Goal: Download file/media: Obtain a digital file from the website

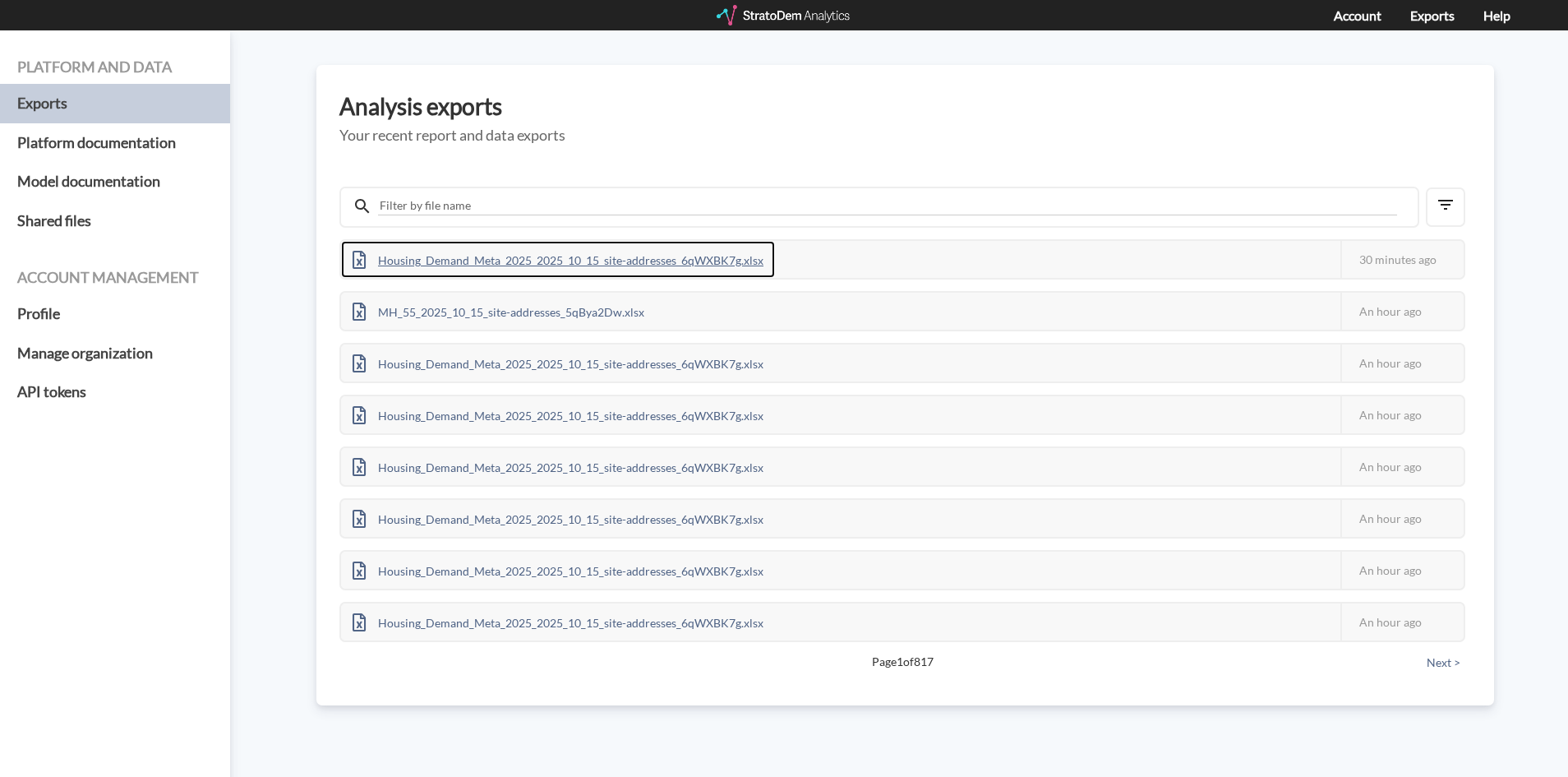
click at [577, 261] on div "Housing_Demand_Meta_2025_2025_10_15_site-addresses_6qWXBK7g.xlsx" at bounding box center [558, 259] width 434 height 37
click at [461, 268] on div "Housing_Demand_Meta_2025_2025_10_15_site-addresses_6qWXBK7g.xlsx" at bounding box center [558, 259] width 434 height 37
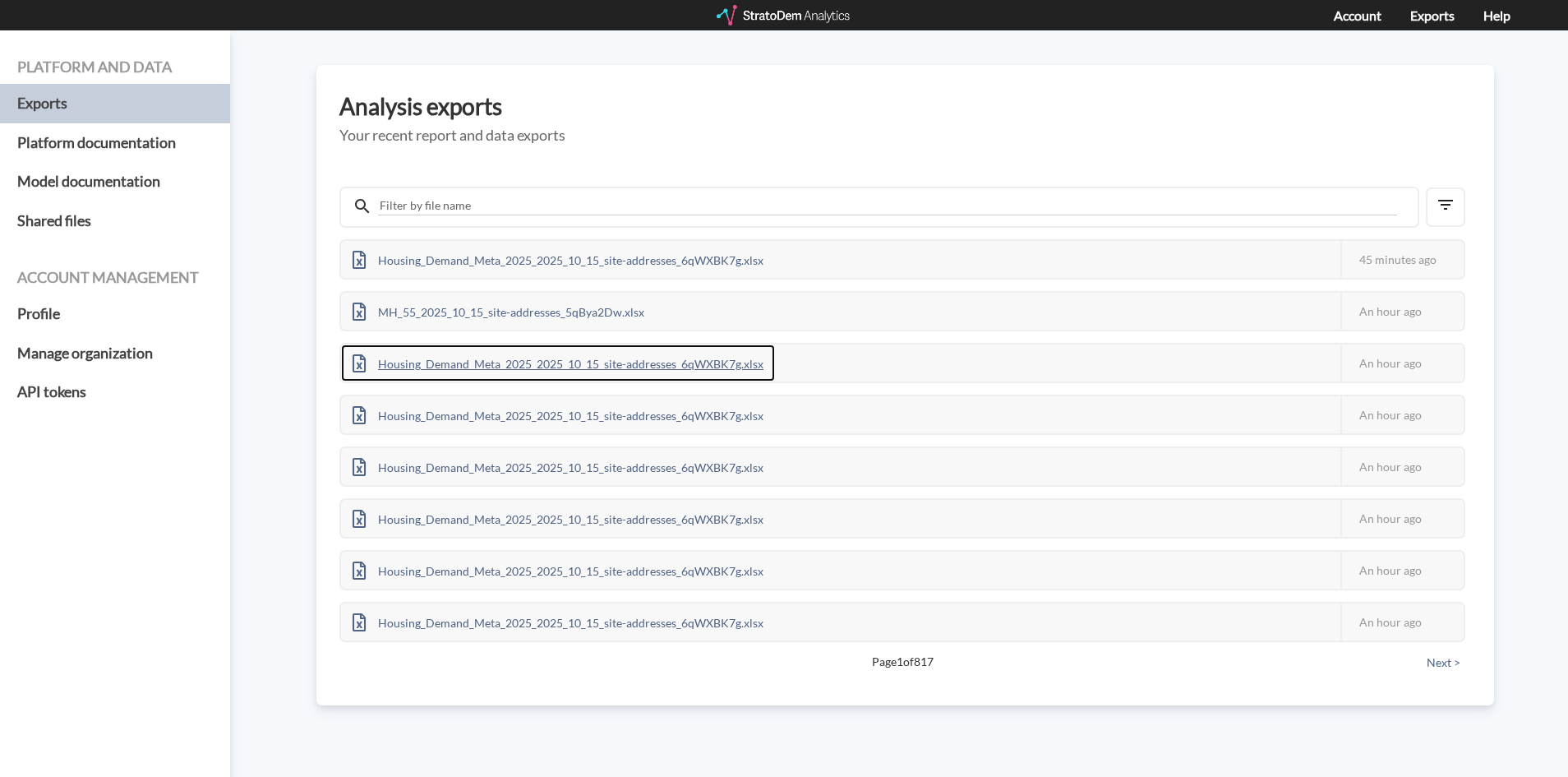
click at [499, 373] on div "Housing_Demand_Meta_2025_2025_10_15_site-addresses_6qWXBK7g.xlsx" at bounding box center [558, 362] width 434 height 37
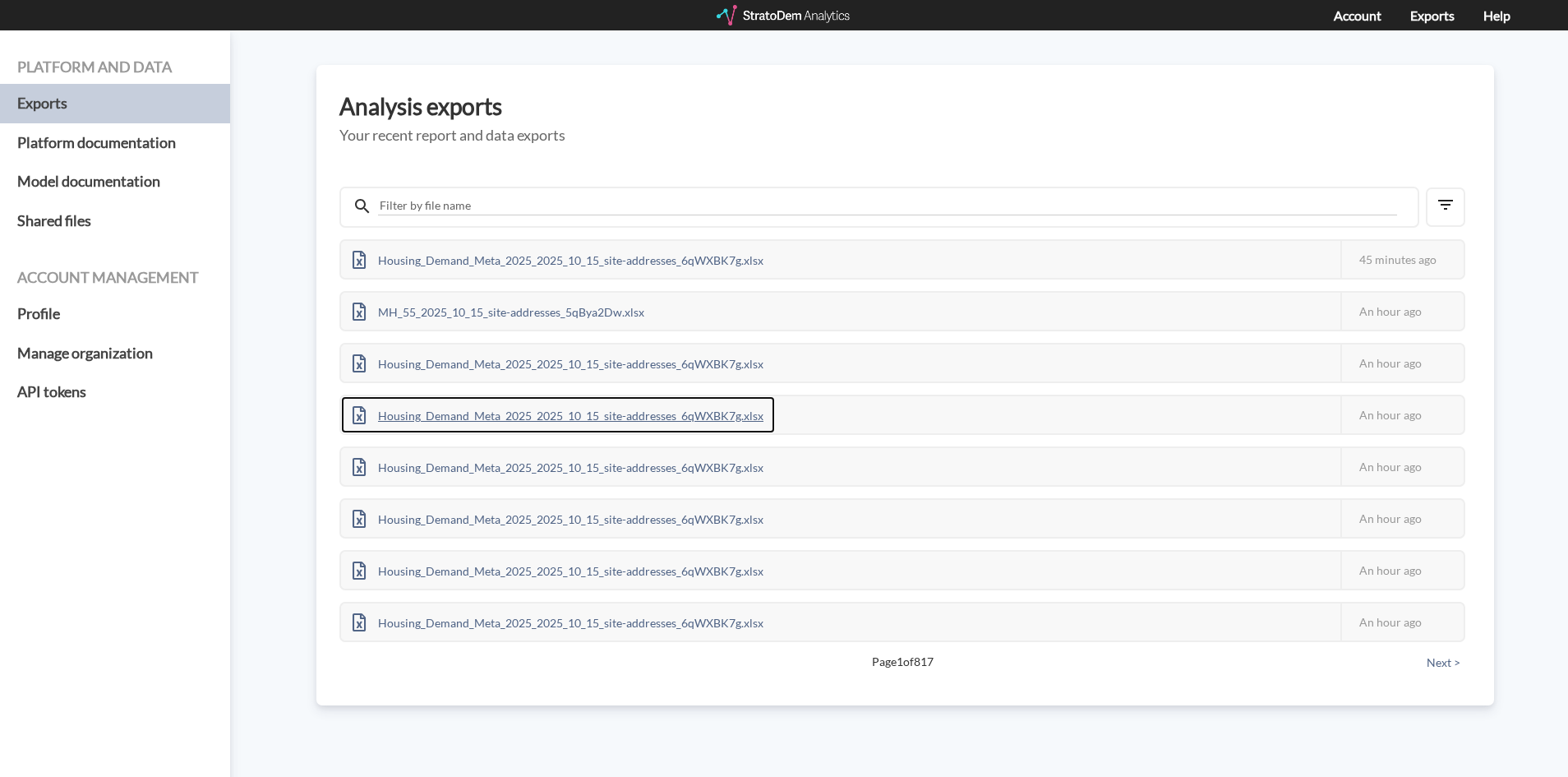
click at [685, 414] on div "Housing_Demand_Meta_2025_2025_10_15_site-addresses_6qWXBK7g.xlsx" at bounding box center [558, 414] width 434 height 37
click at [747, 17] on div at bounding box center [784, 15] width 135 height 21
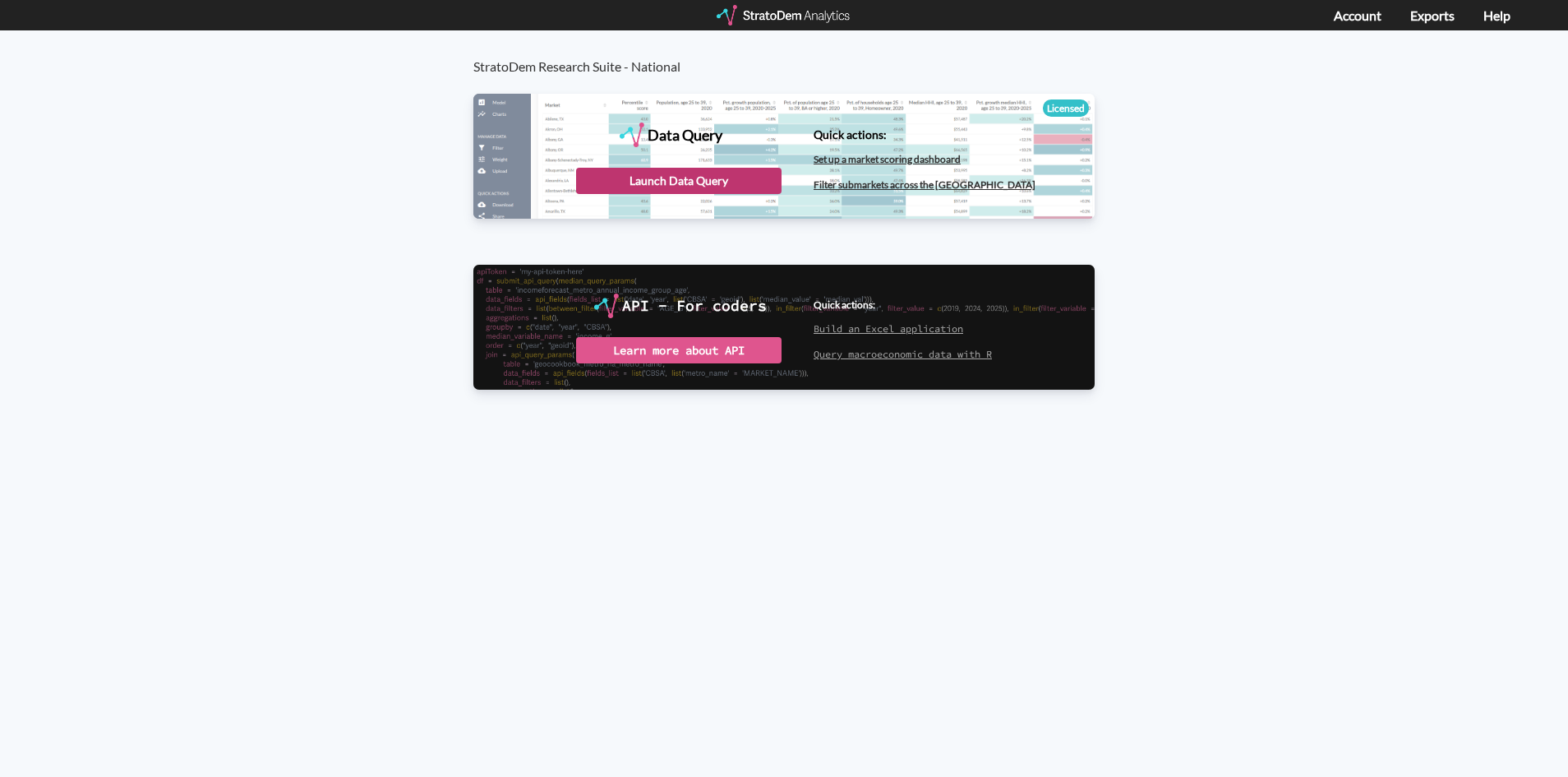
click at [610, 180] on div "Launch Data Query" at bounding box center [679, 181] width 206 height 27
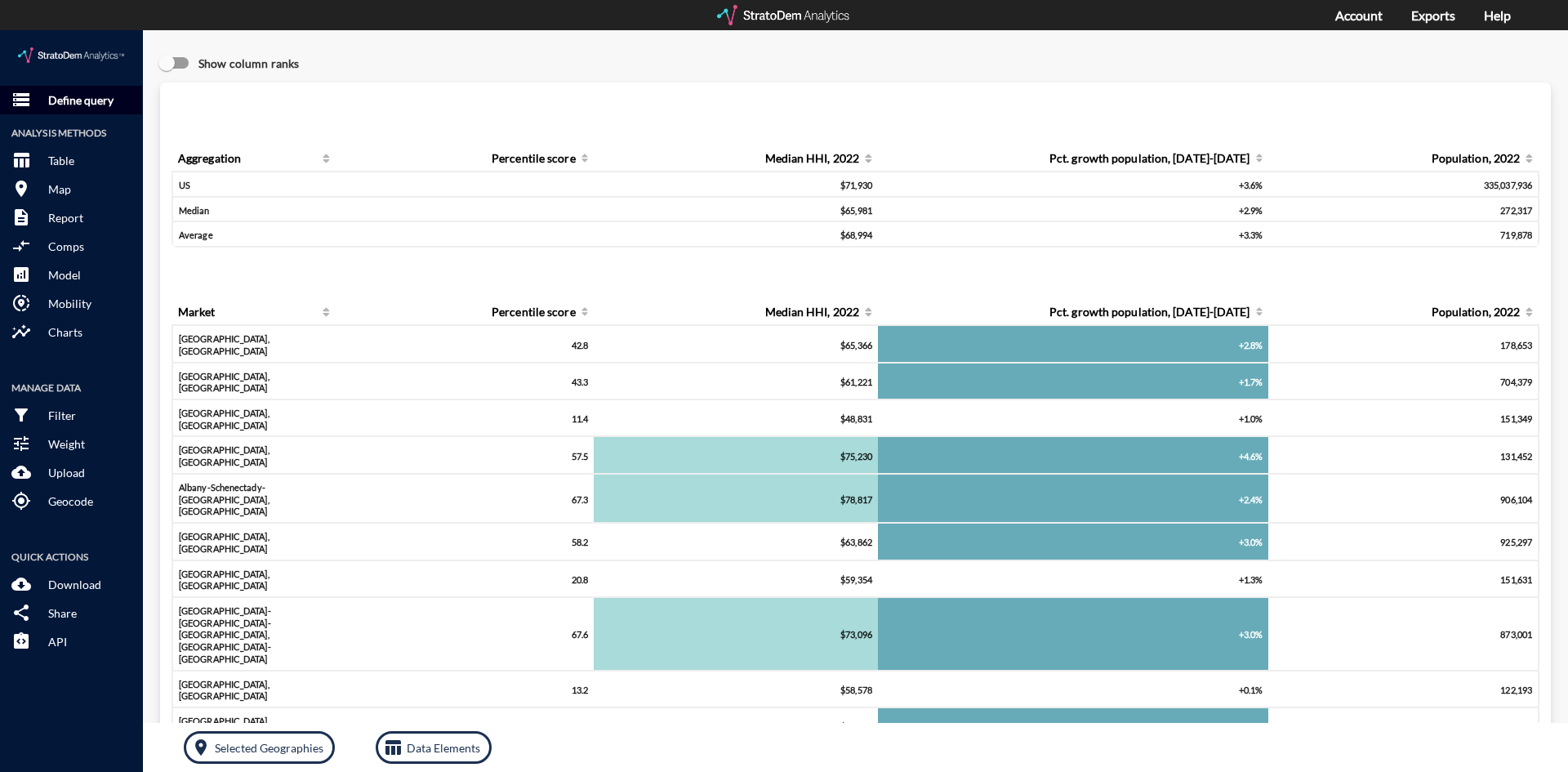
click button "storage Define query"
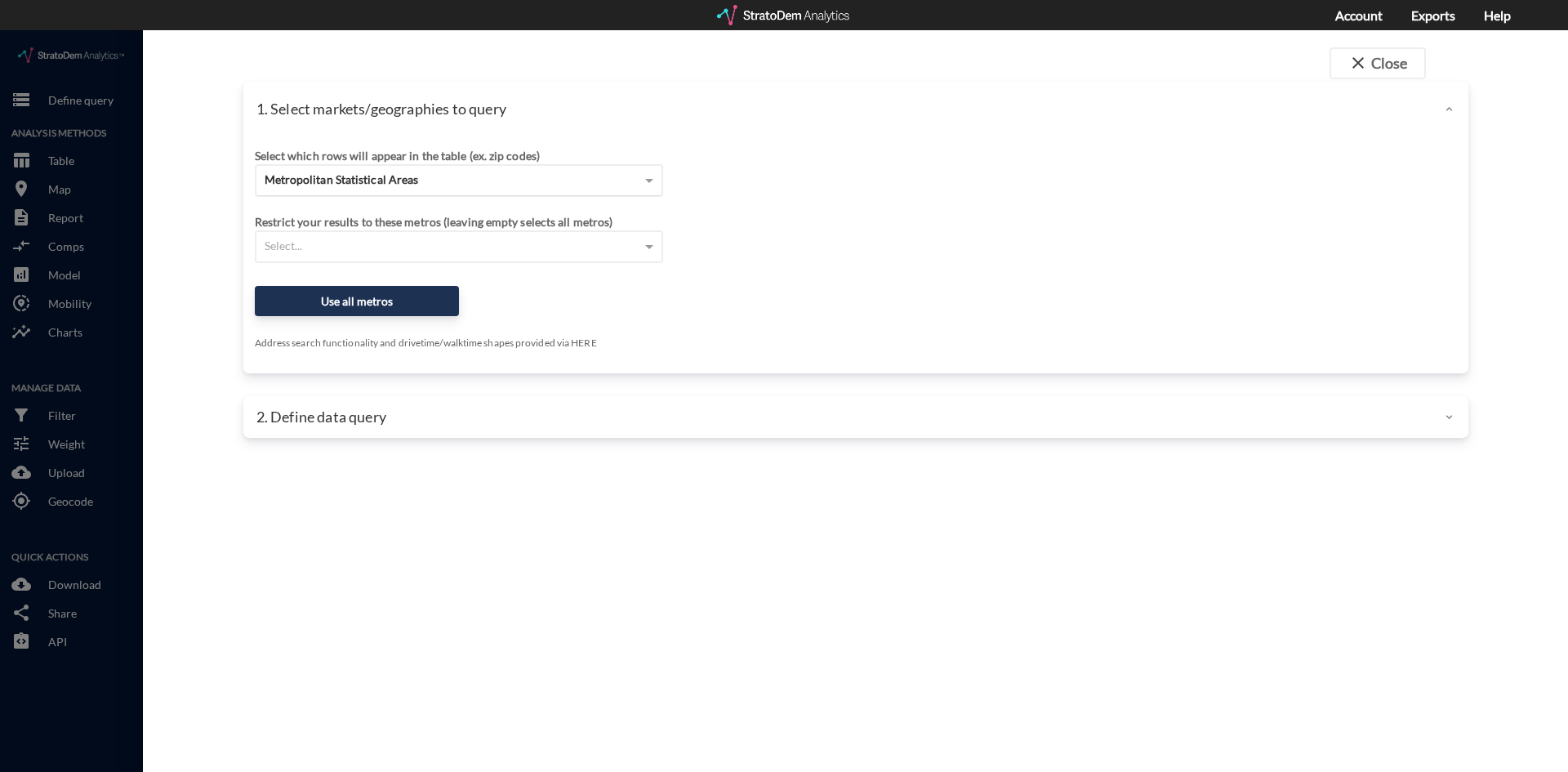
click div "Metropolitan Statistical Areas"
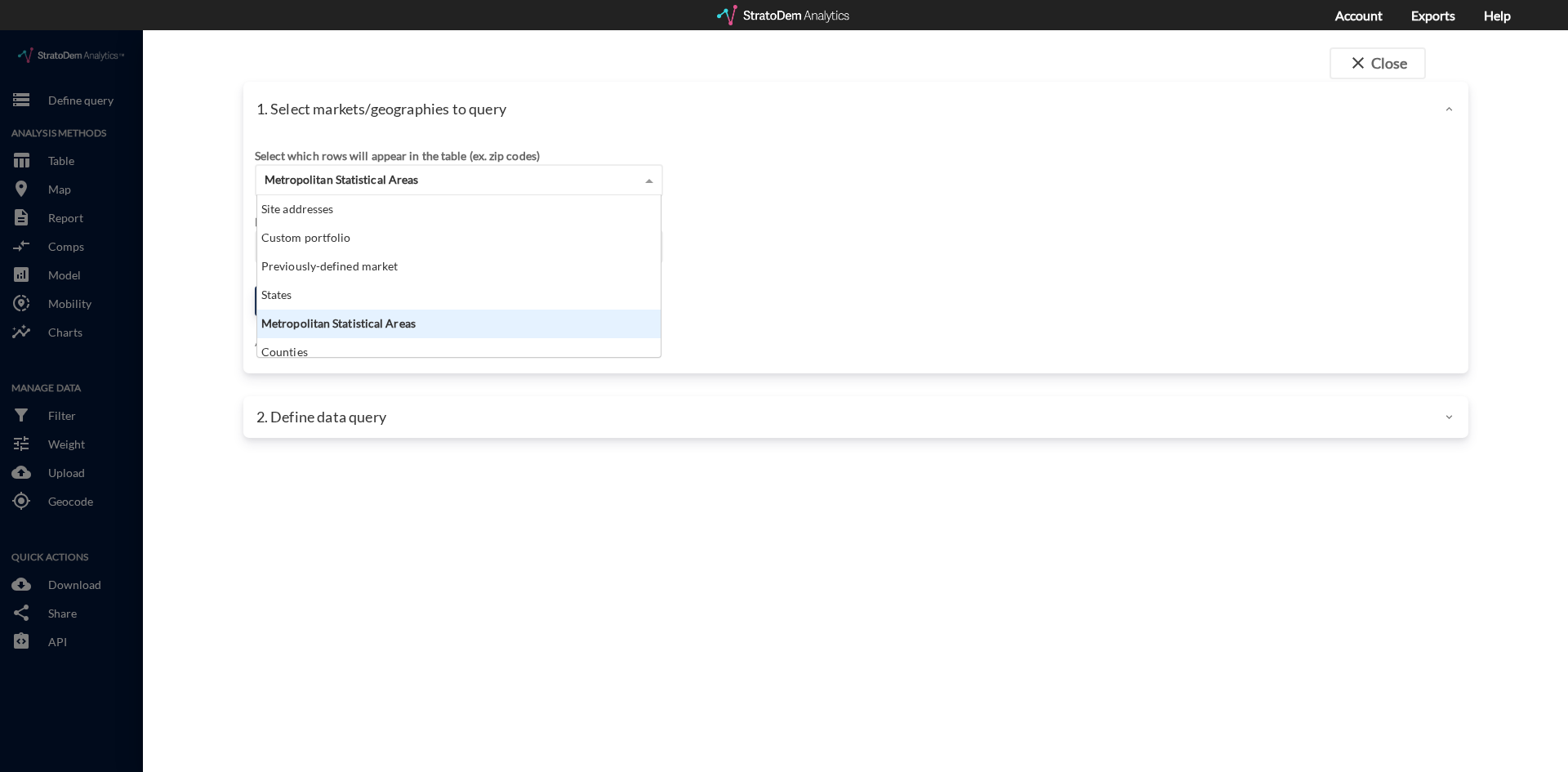
scroll to position [149, 394]
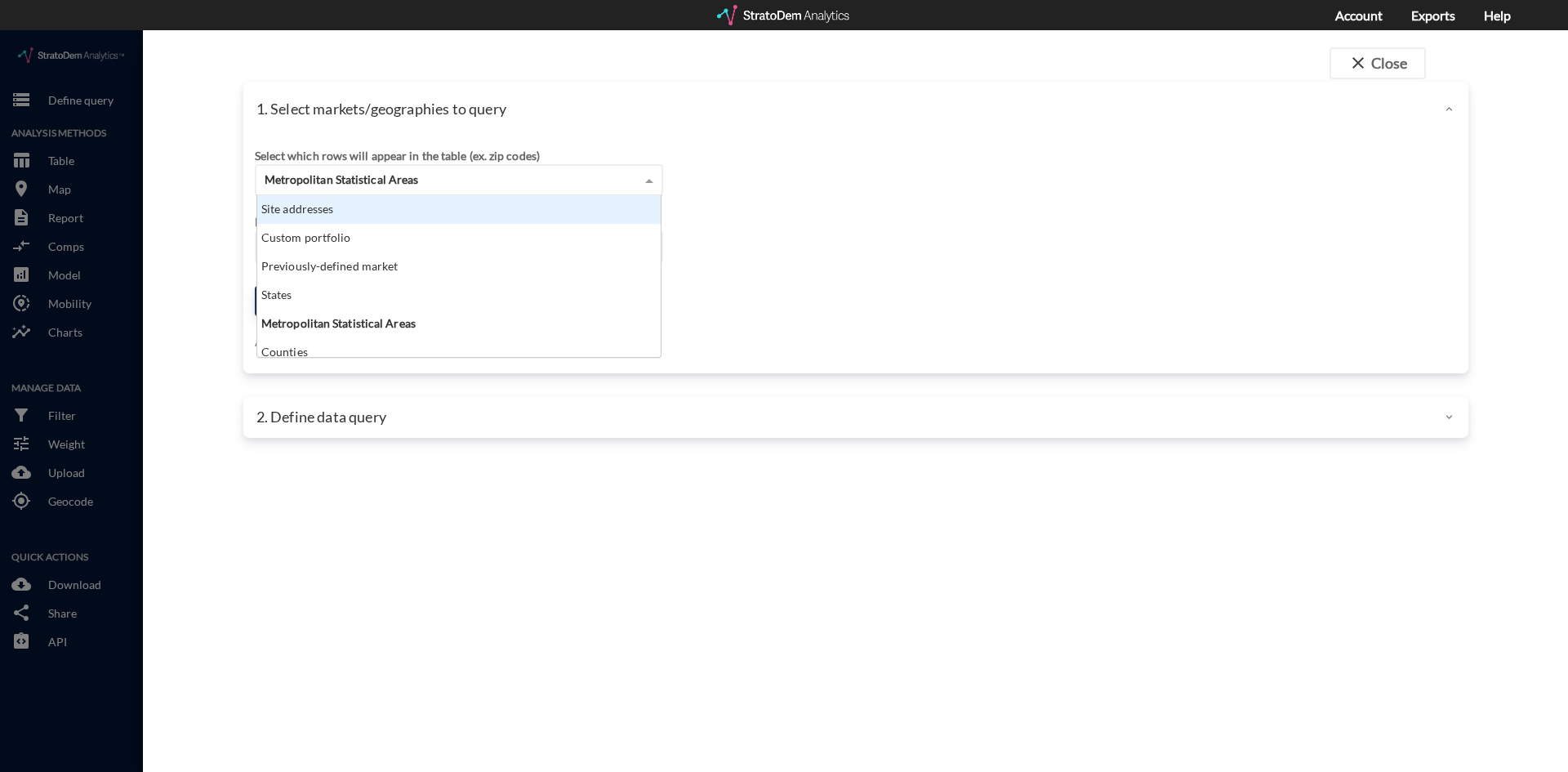
click div "Site addresses"
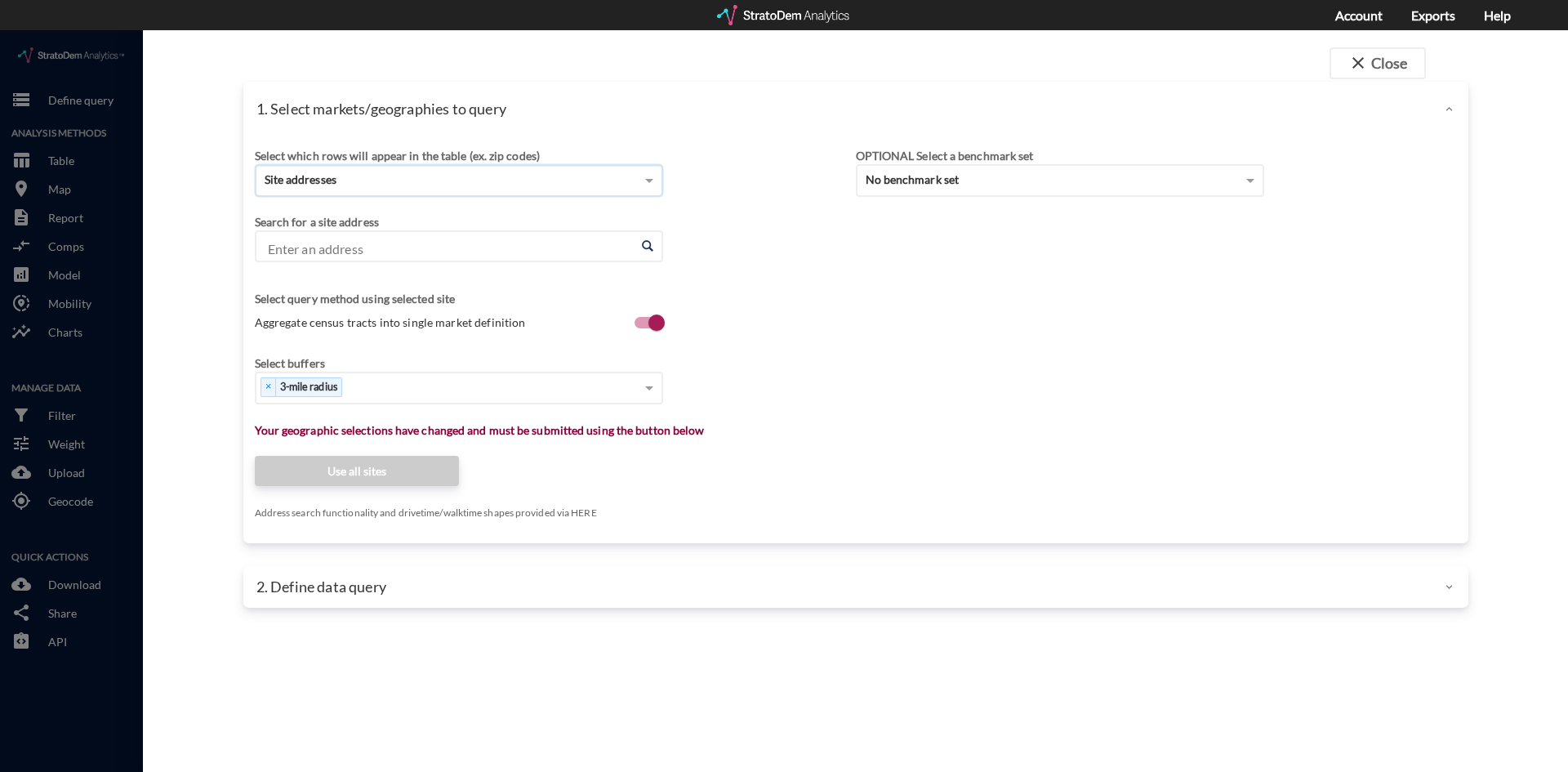
click input "Enter an address"
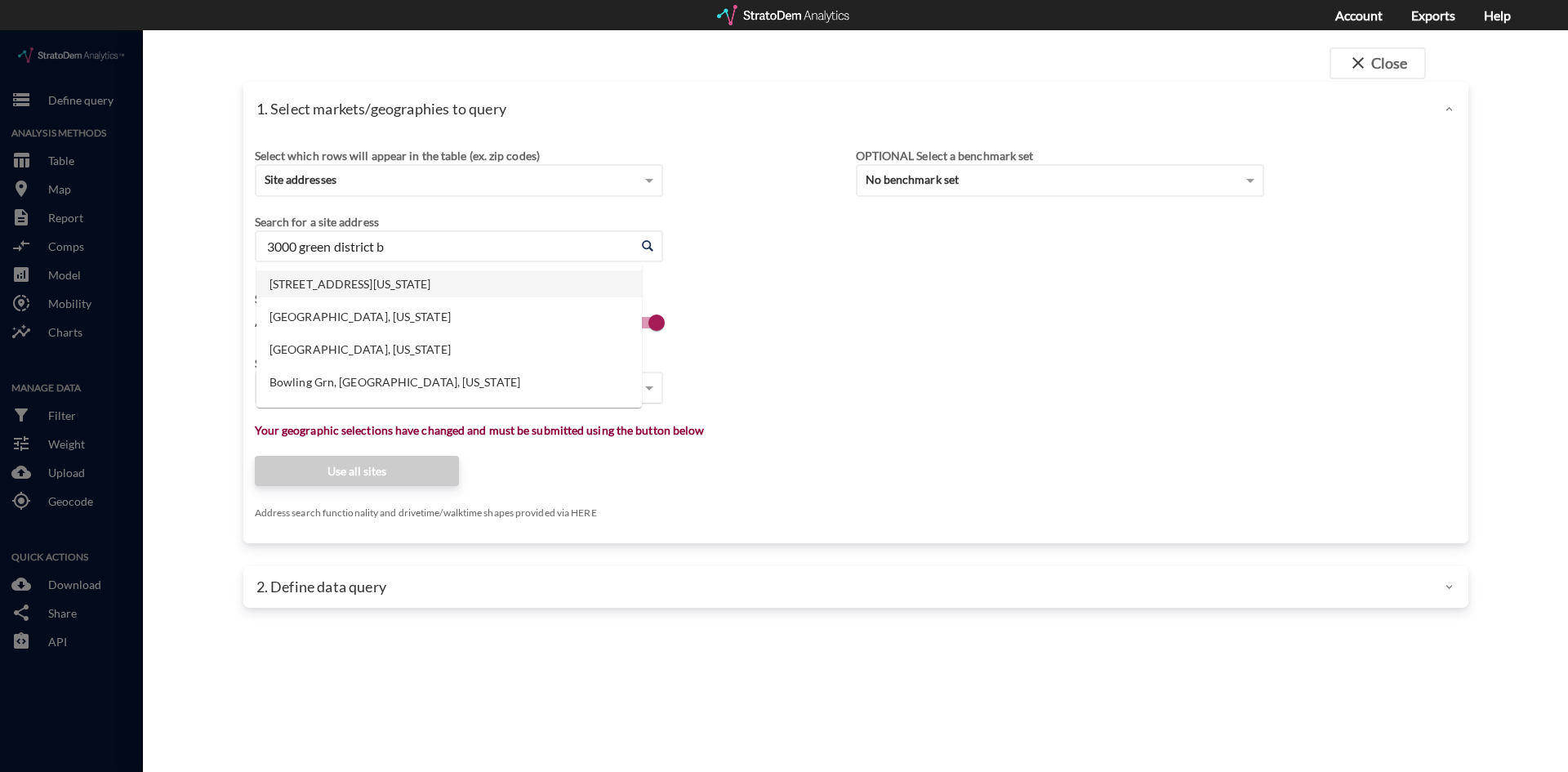
click li "3000 Green District Blvd, Marlborough, Massachusetts"
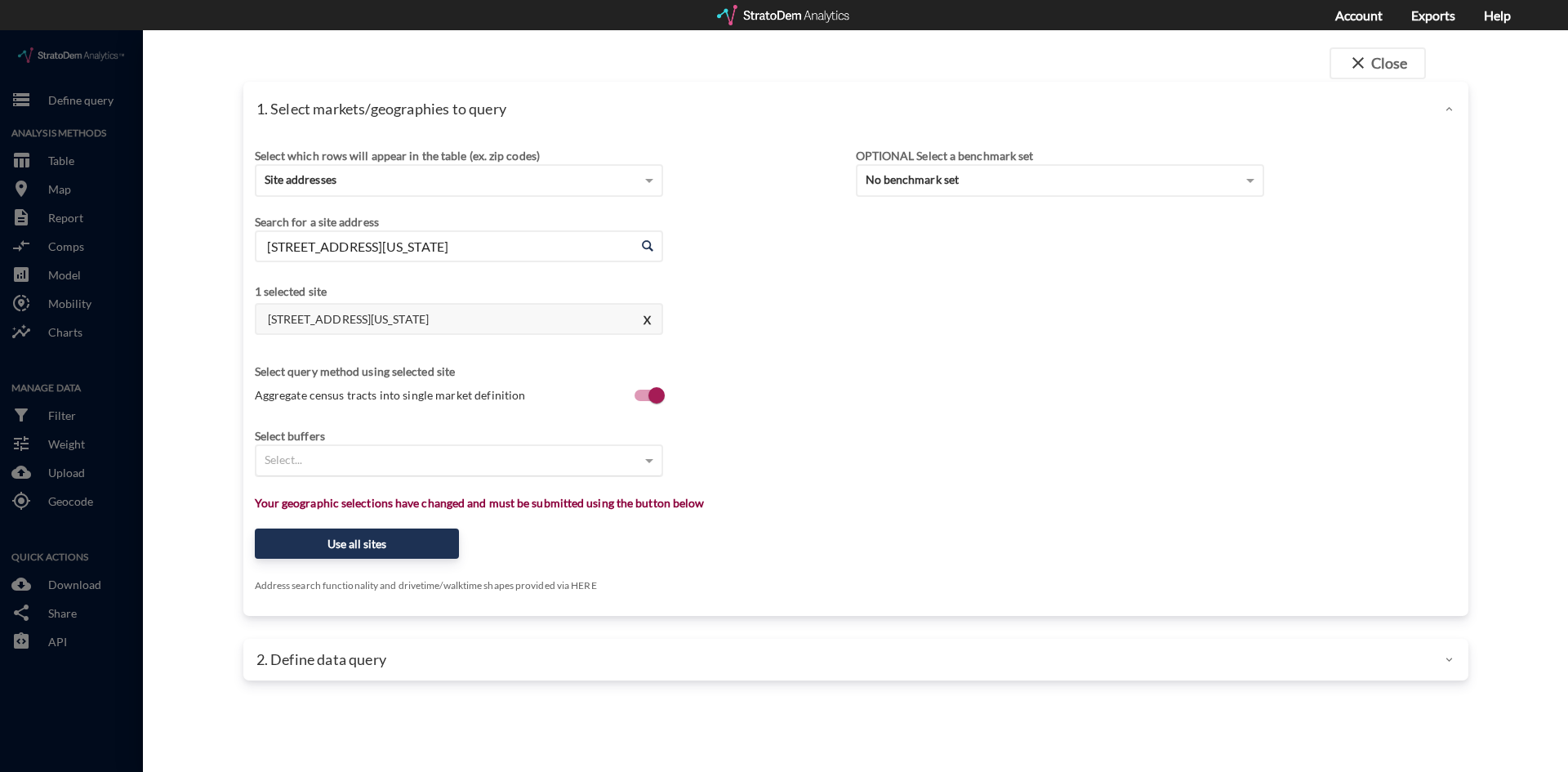
type input "3000 Green District Blvd, Marlborough, Massachusetts"
click div "Select which rows will appear in the table (ex. zip codes) Site addresses Selec…"
click div "Select..."
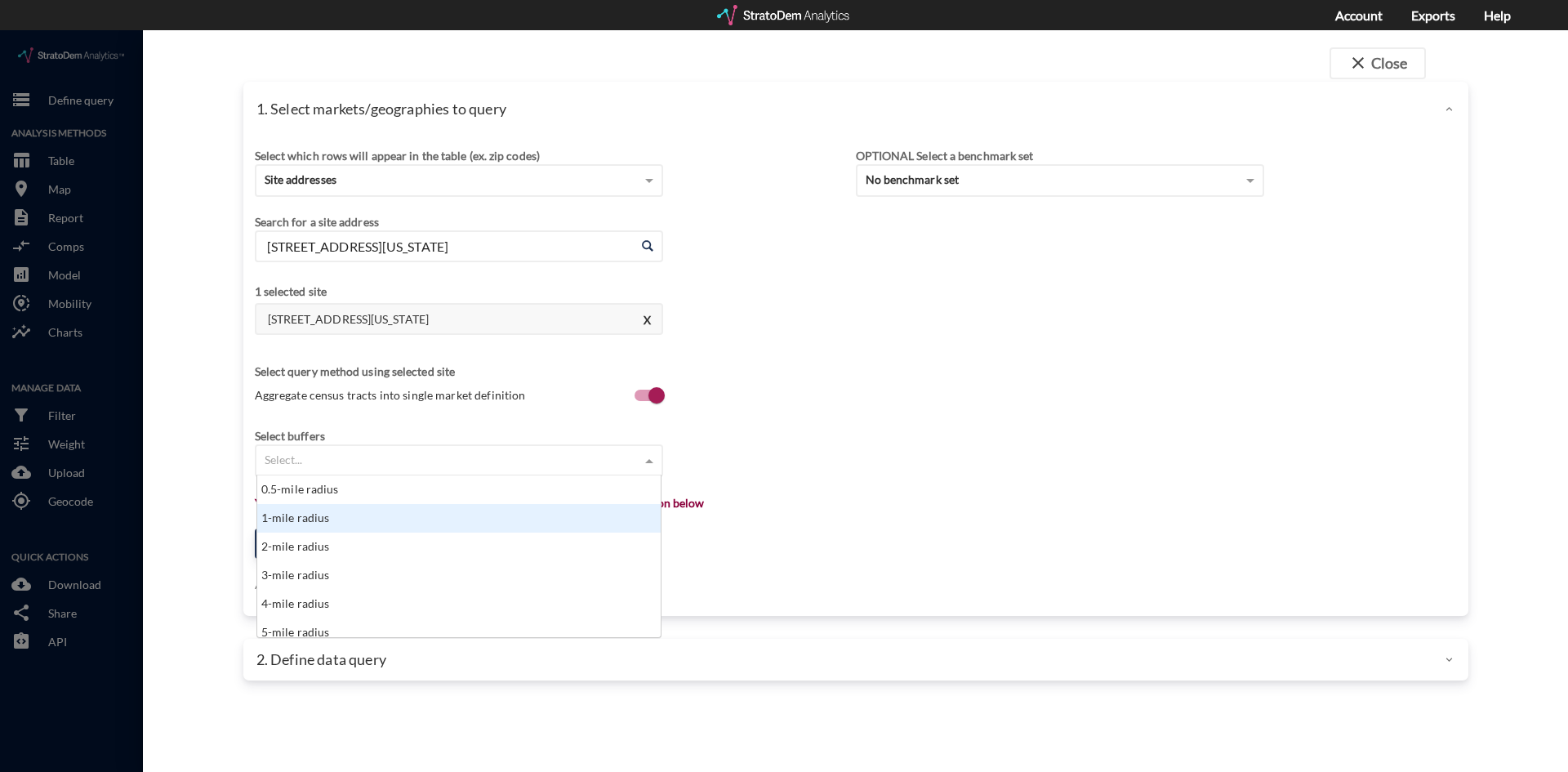
click div "1-mile radius"
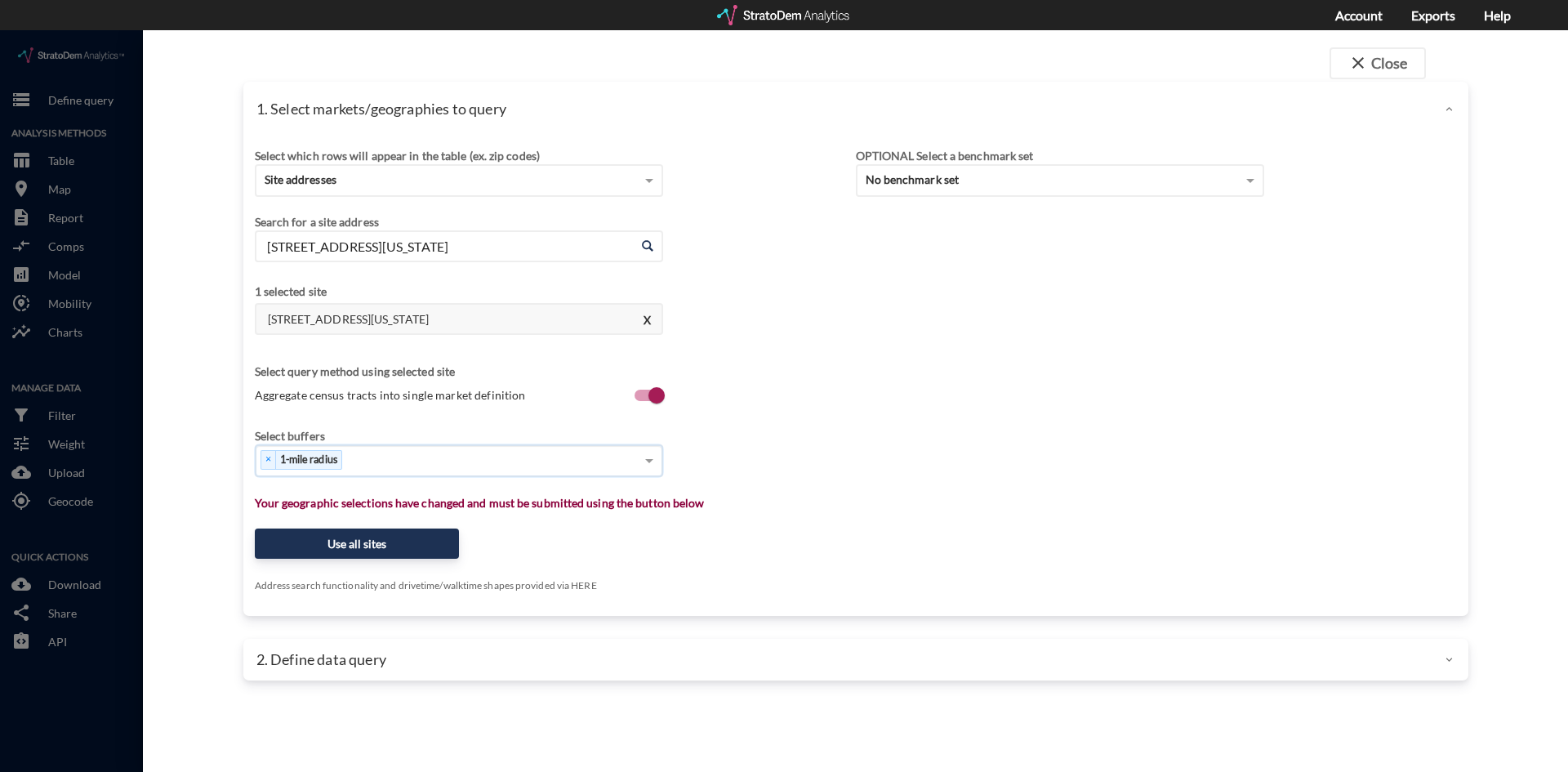
click div "× 1-mile radius"
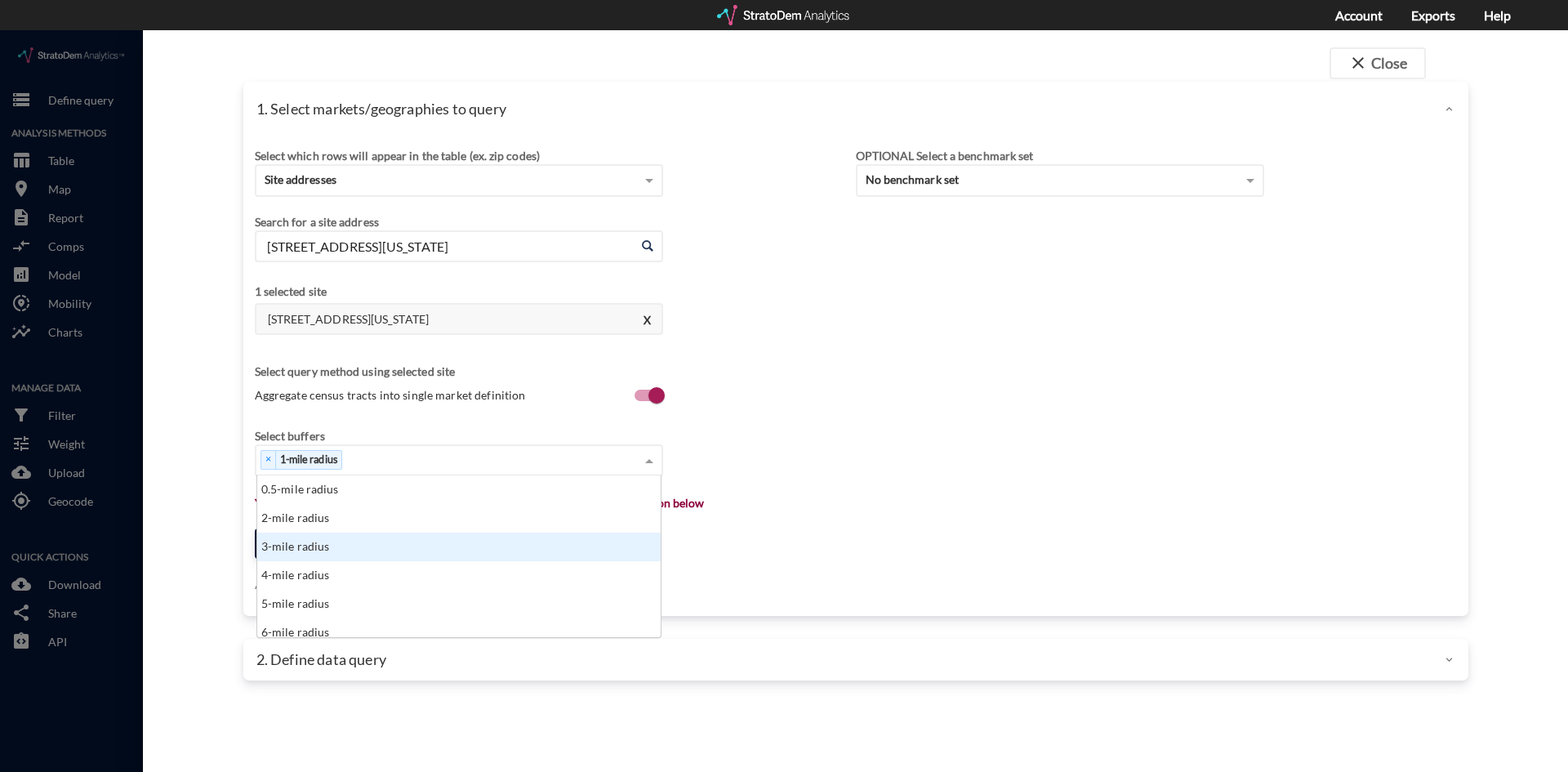
drag, startPoint x: 304, startPoint y: 521, endPoint x: 307, endPoint y: 504, distance: 17.3
click div "3-mile radius"
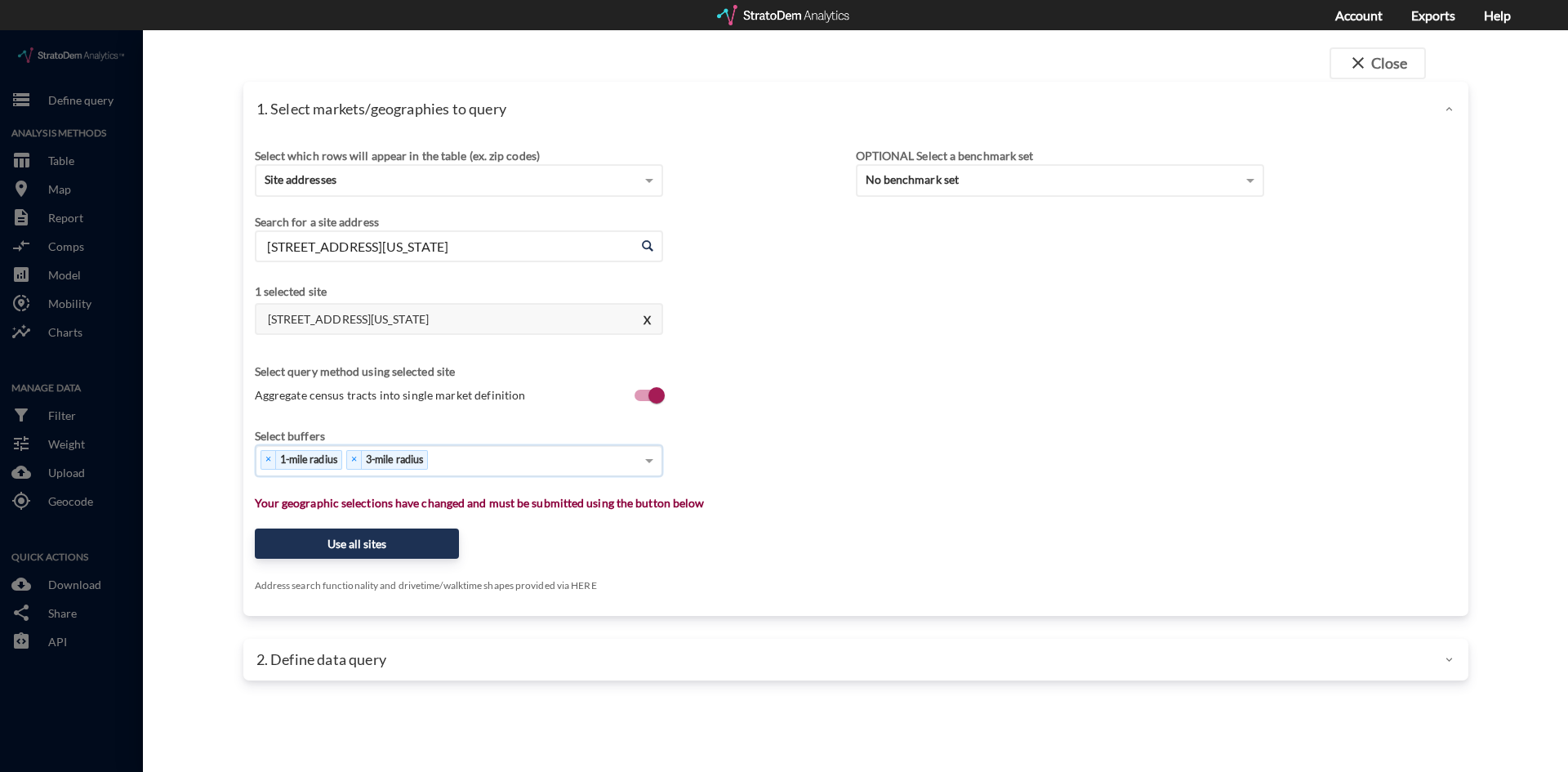
click div "× 1-mile radius × 3-mile radius"
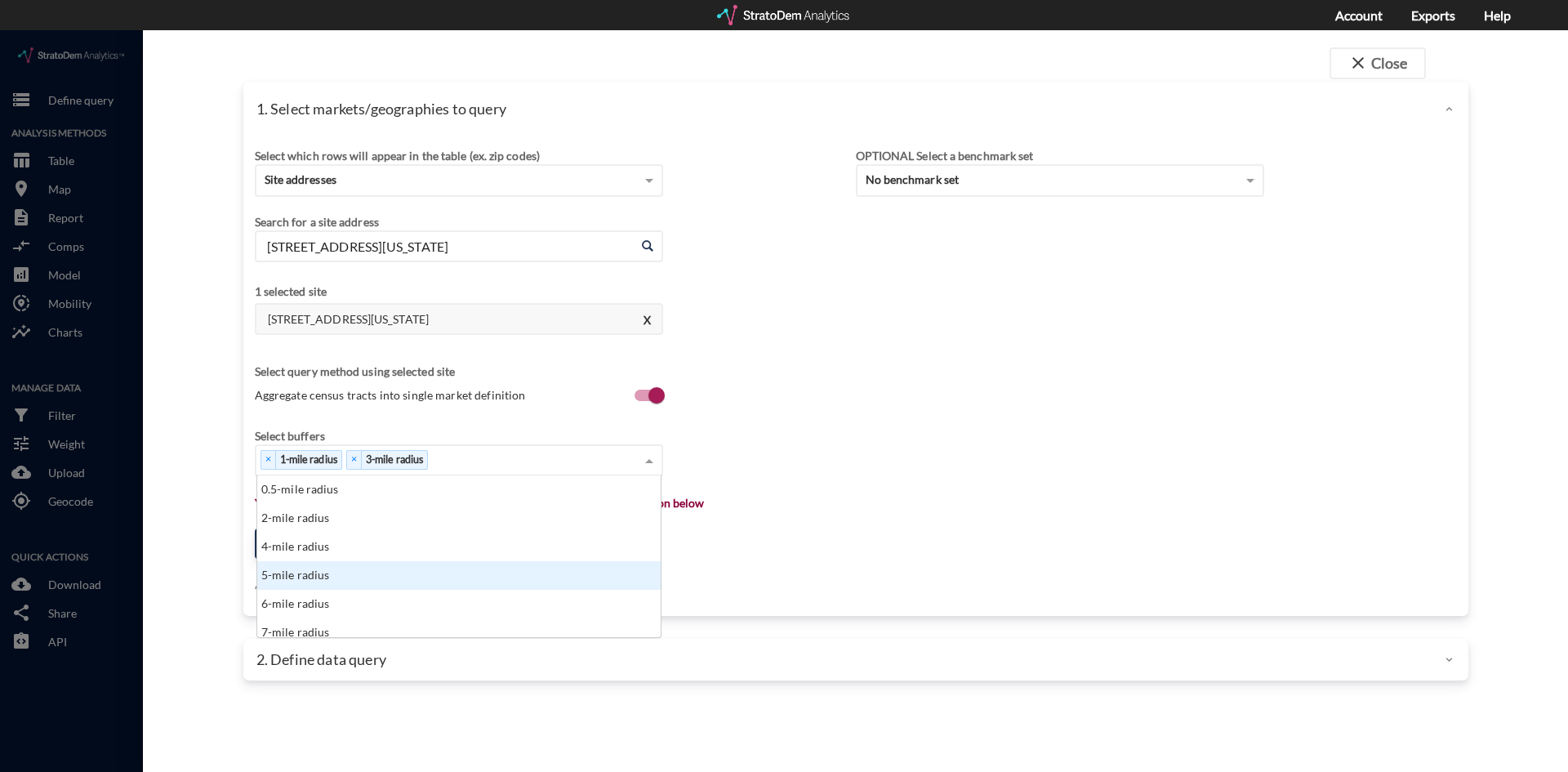
click div "5-mile radius"
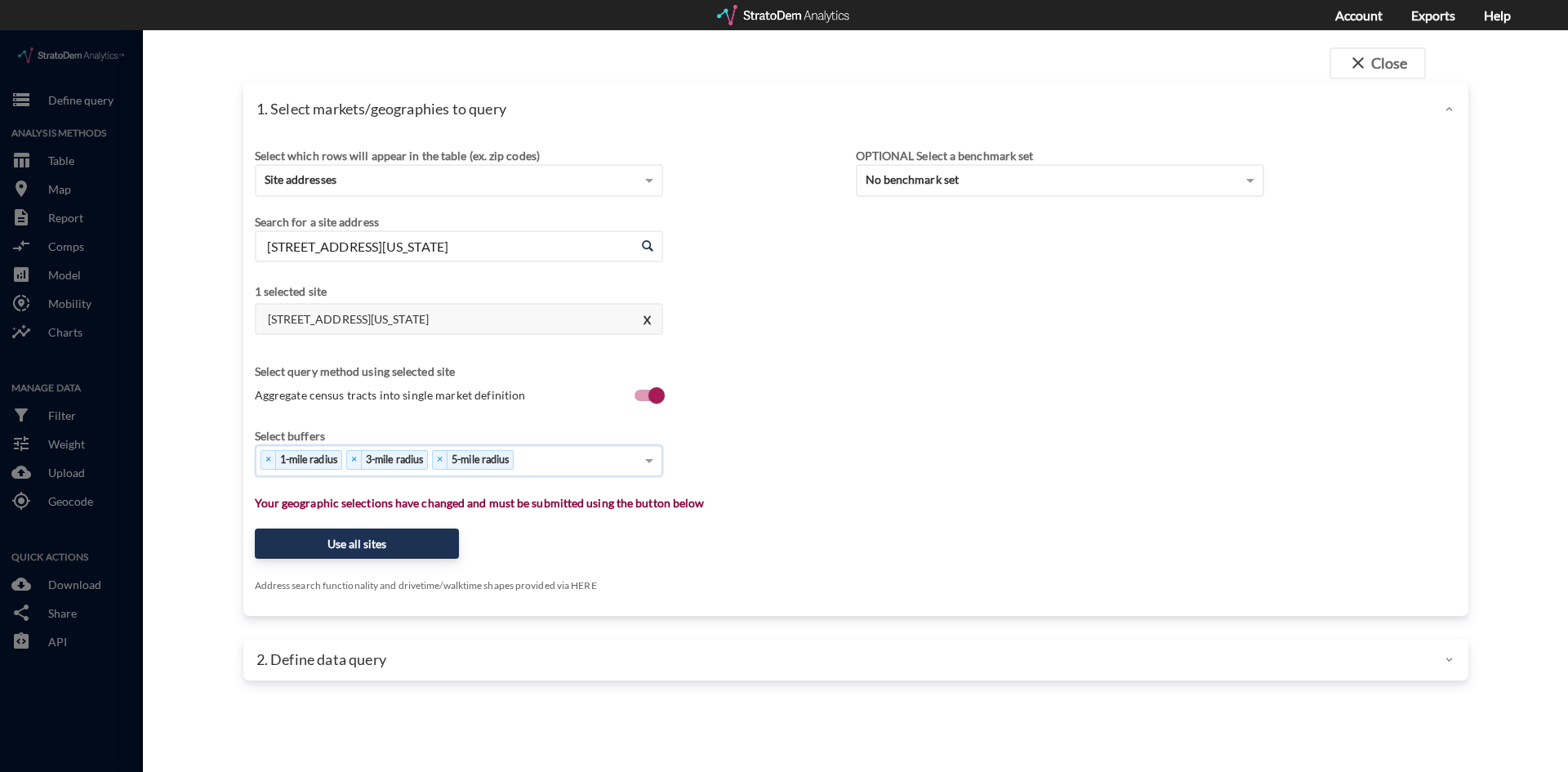
click div "× 1-mile radius × 3-mile radius × 5-mile radius"
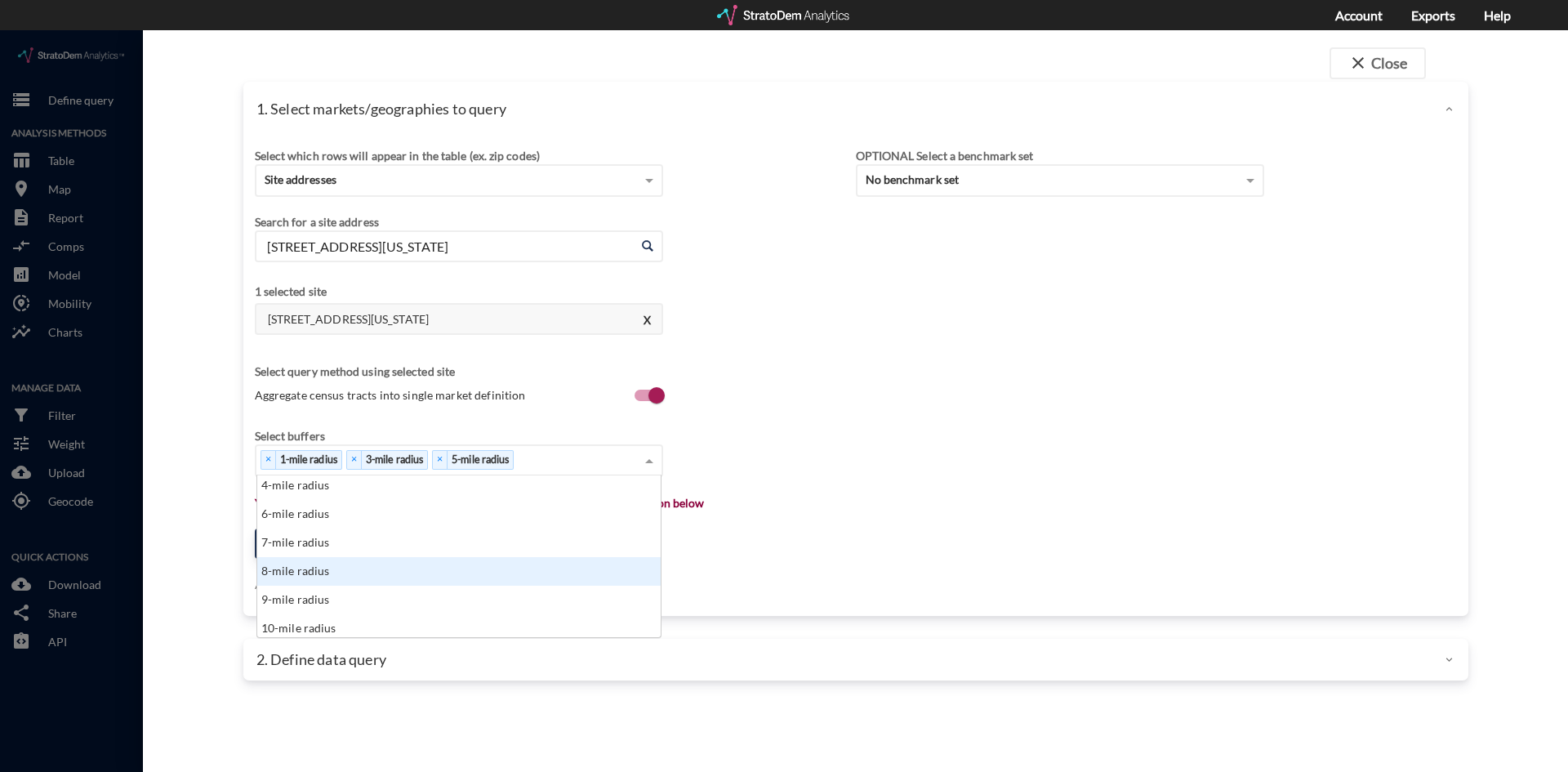
scroll to position [89, 0]
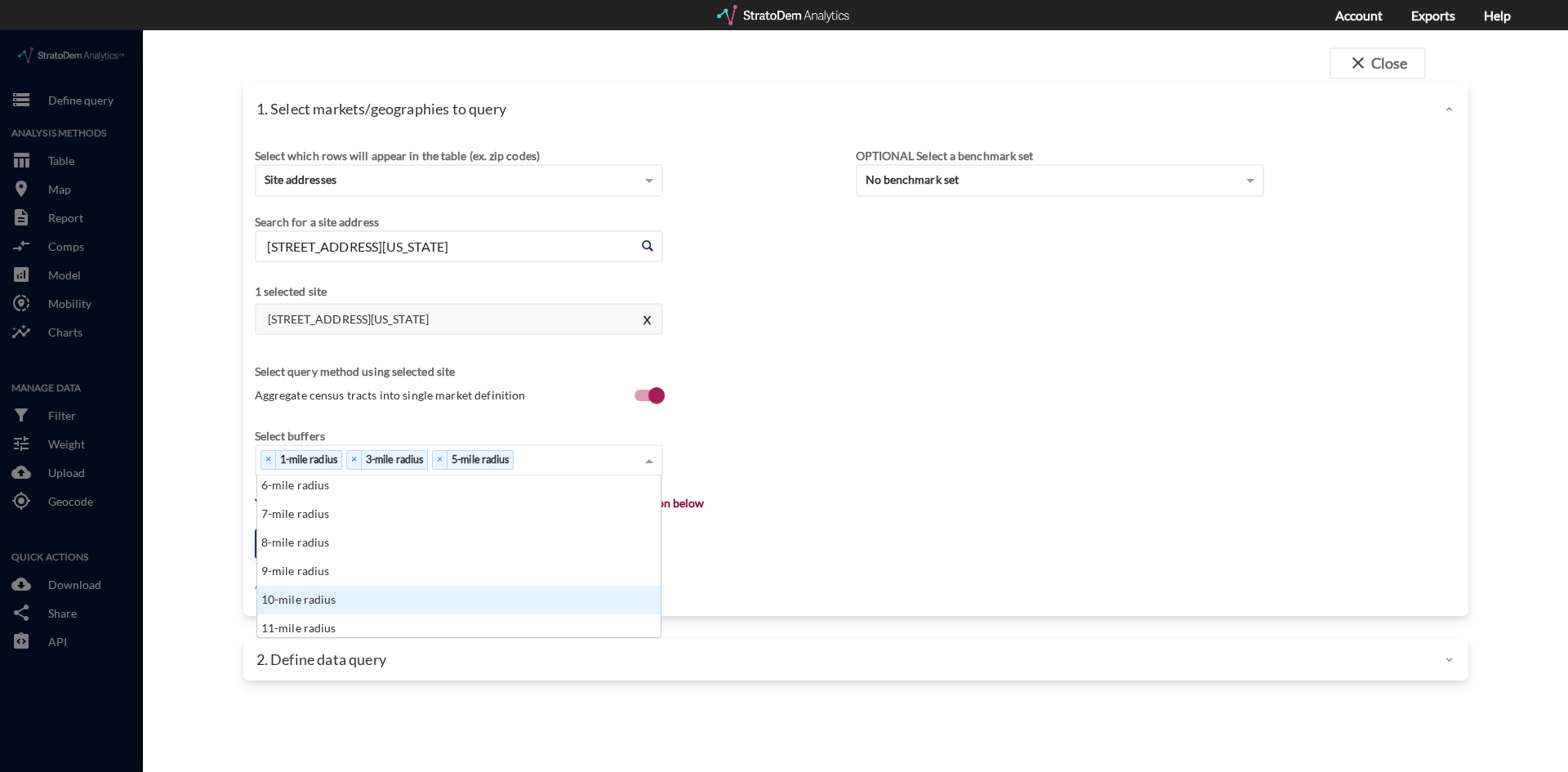
click div "10-mile radius"
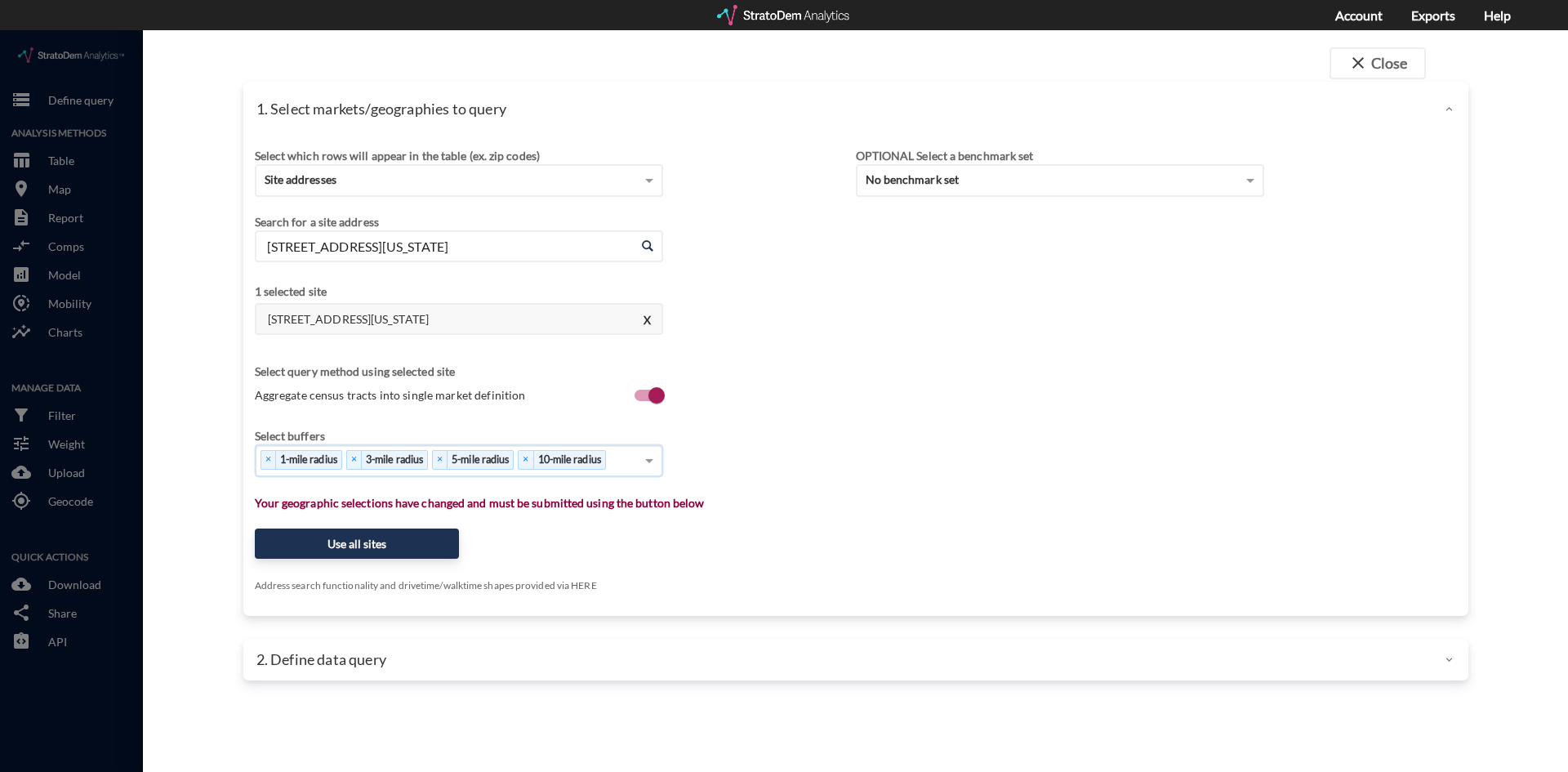
click div "Select buffers × 1-mile radius × 3-mile radius × 5-mile radius × 10-mile radius"
click button "Use all sites"
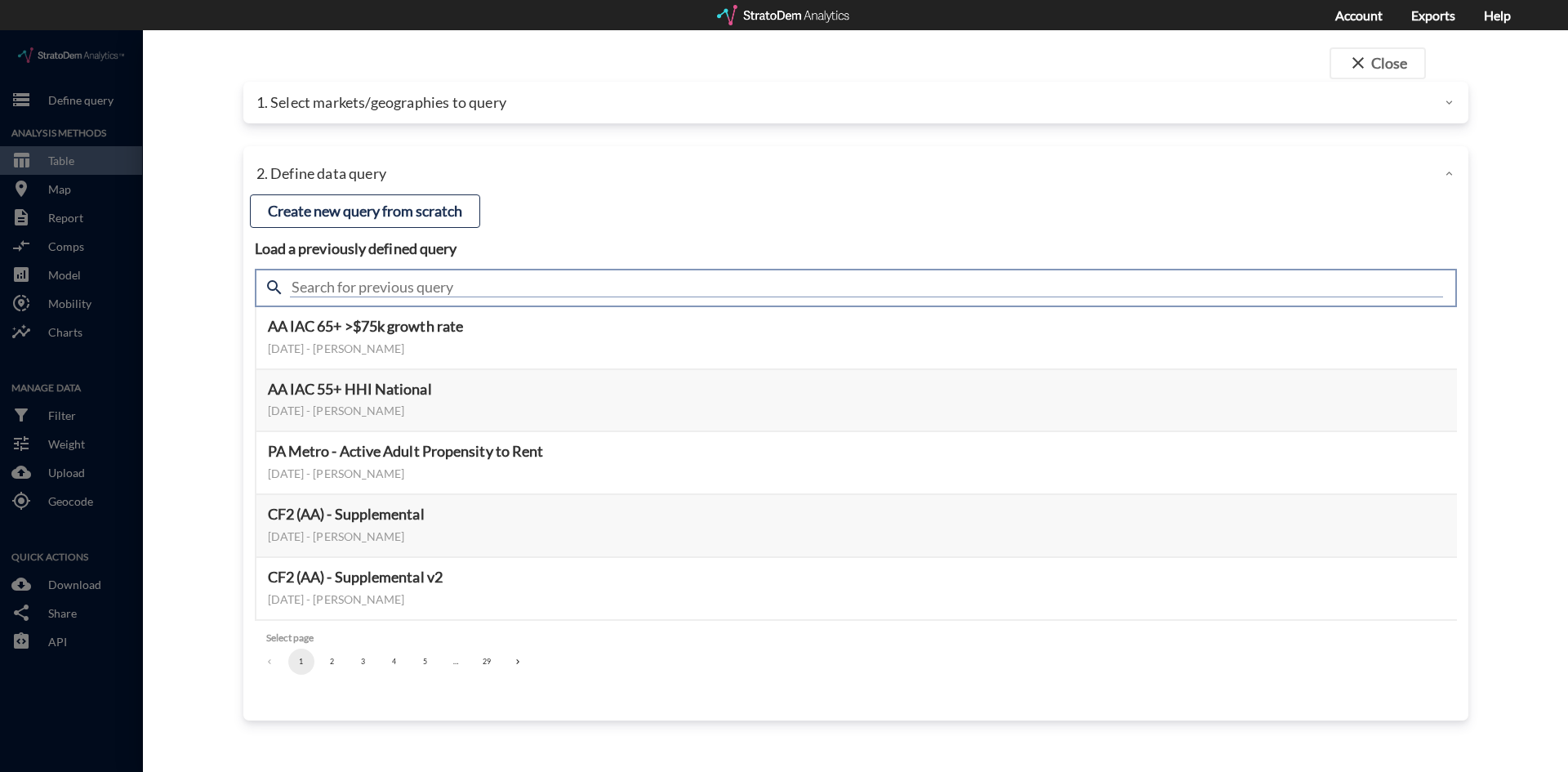
click input "text"
type input "Housing Demand & Meta"
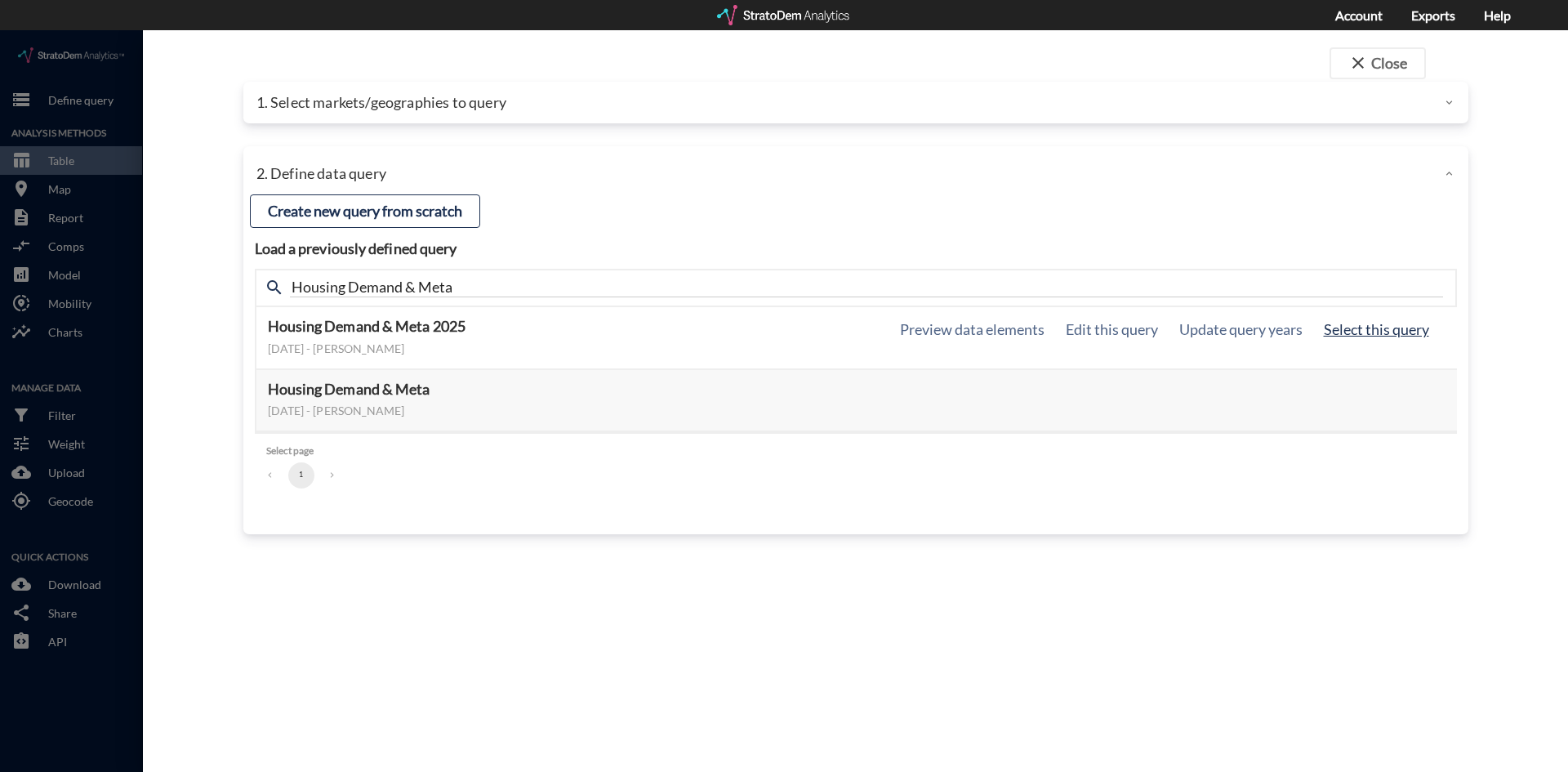
click button "Select this query"
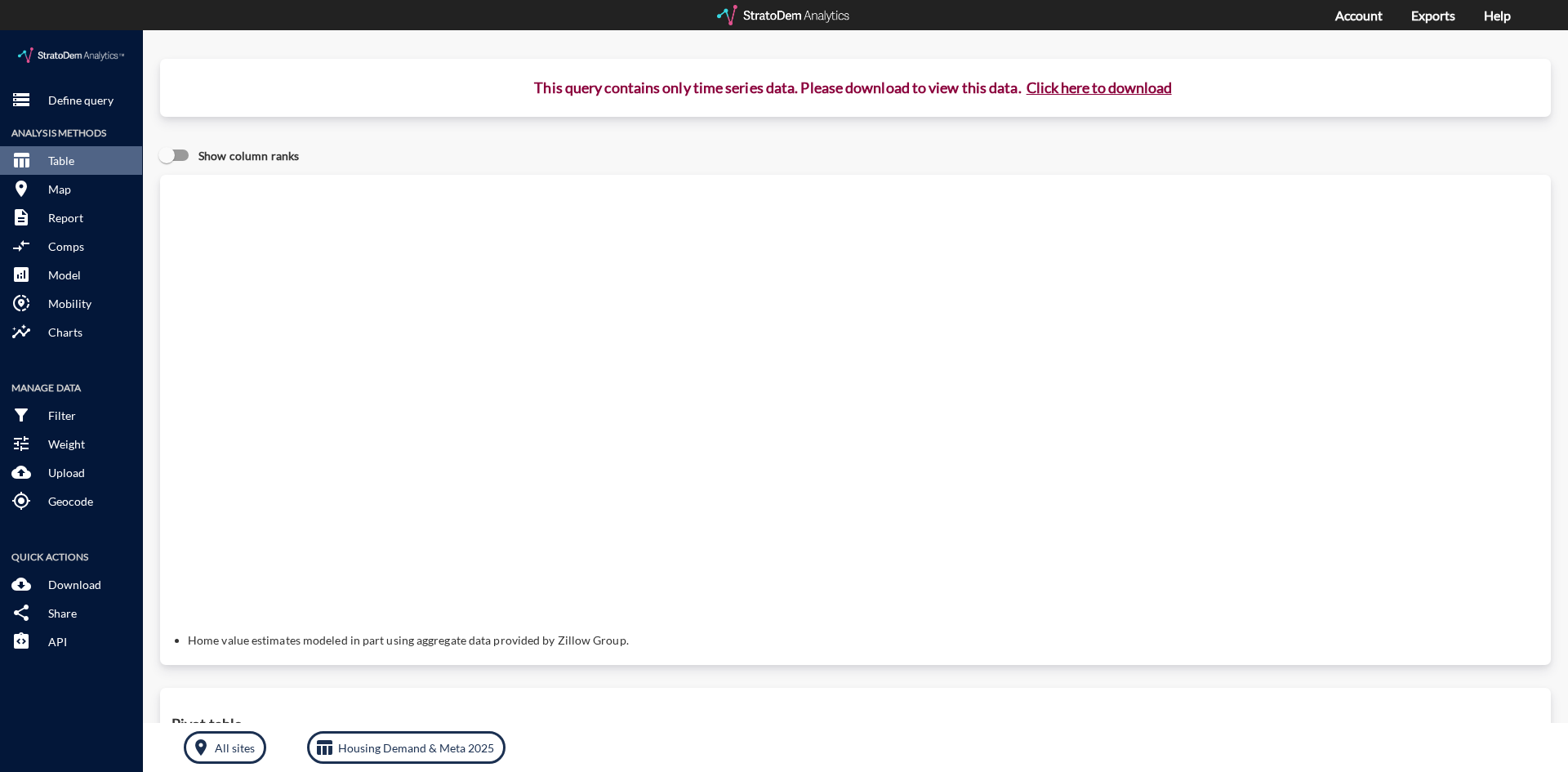
click button "Click here to download"
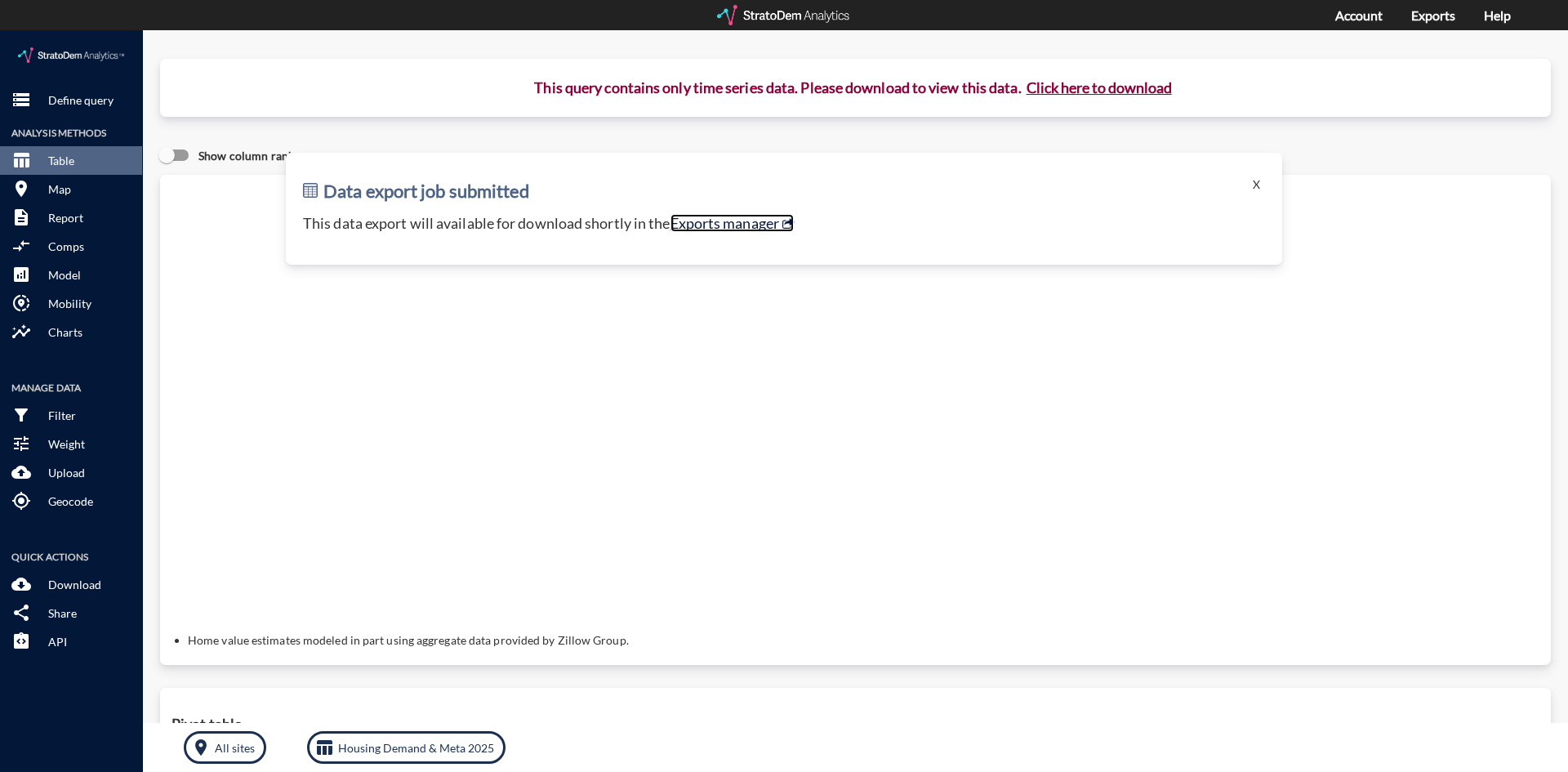
click link "Exports manager"
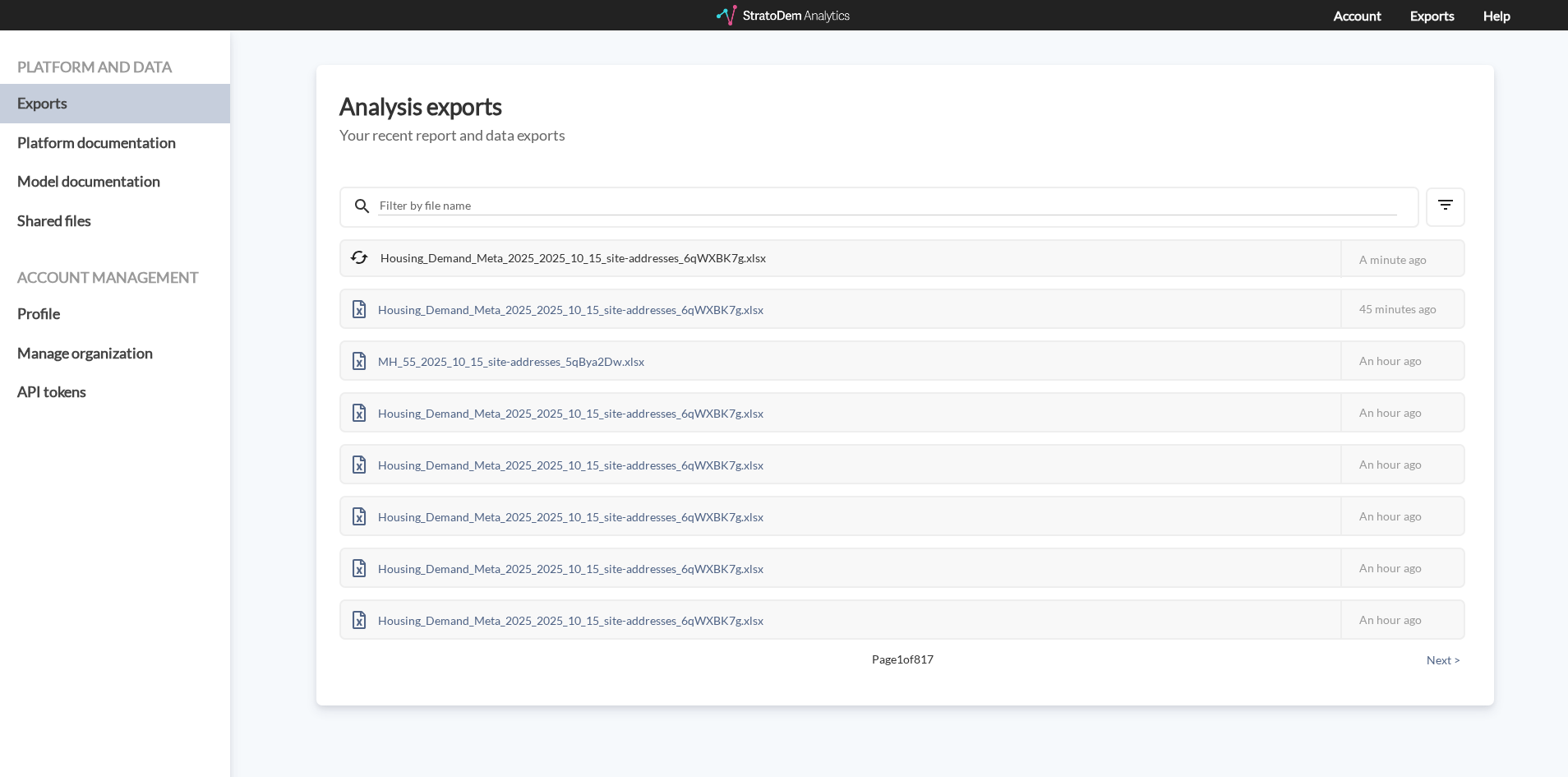
click at [621, 260] on div "Housing_Demand_Meta_2025_2025_10_15_site-addresses_6qWXBK7g.xlsx" at bounding box center [559, 258] width 436 height 35
click at [704, 249] on div "Housing_Demand_Meta_2025_2025_10_15_site-addresses_6qWXBK7g.xlsx" at bounding box center [559, 258] width 436 height 35
click at [567, 262] on div "Housing_Demand_Meta_2025_2025_10_15_site-addresses_6qWXBK7g.xlsx" at bounding box center [559, 258] width 436 height 35
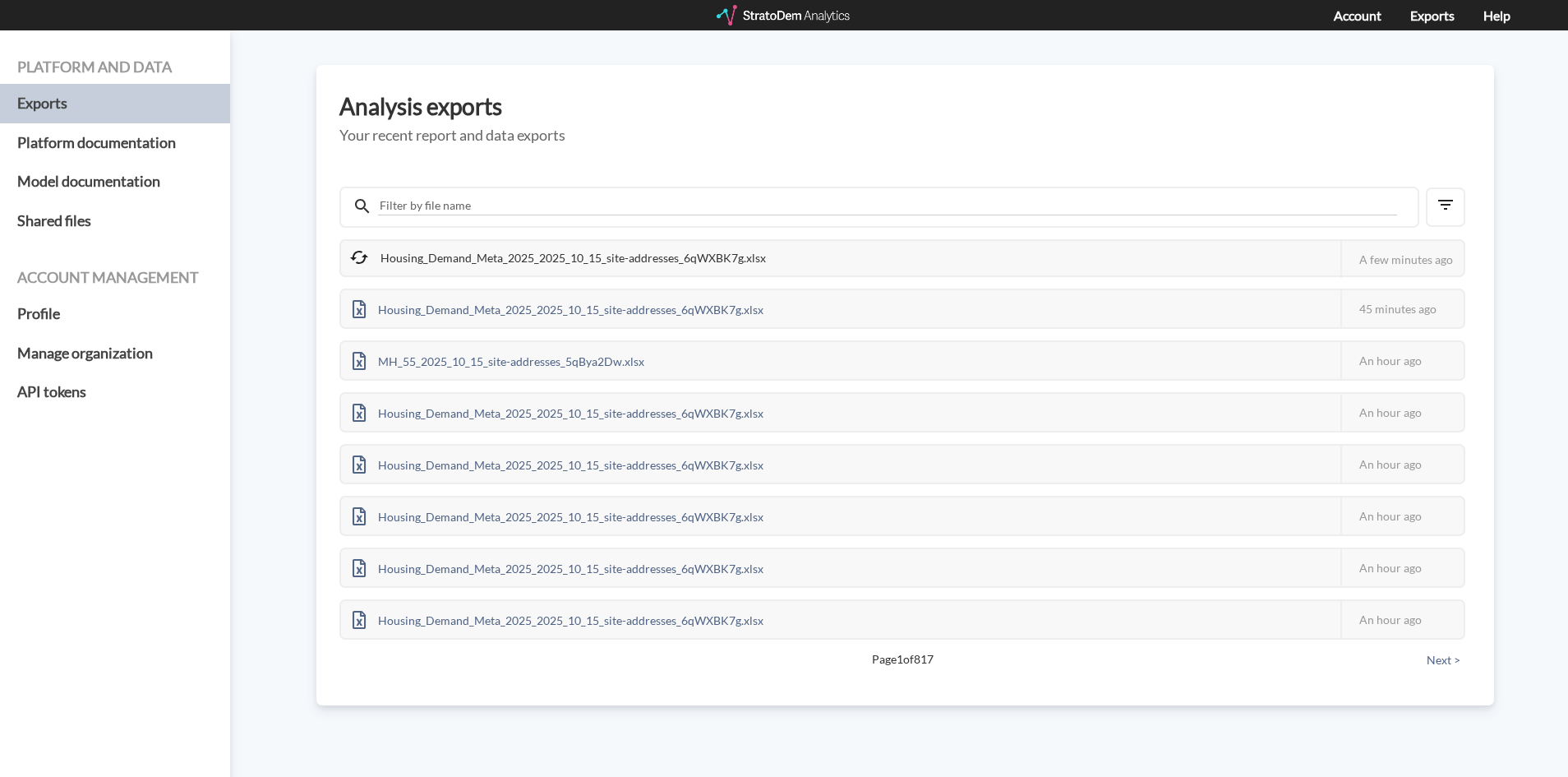
click at [654, 276] on div "Housing_Demand_Meta_2025_2025_10_15_site-addresses_6qWXBK7g.xlsx This job faile…" at bounding box center [902, 258] width 1126 height 38
click at [641, 261] on div "Housing_Demand_Meta_2025_2025_10_15_site-addresses_6qWXBK7g.xlsx" at bounding box center [559, 258] width 436 height 35
click at [544, 256] on div "Housing_Demand_Meta_2025_2025_10_15_site-addresses_6qWXBK7g.xlsx" at bounding box center [559, 258] width 436 height 35
click at [392, 268] on div "Housing_Demand_Meta_2025_2025_10_15_site-addresses_6qWXBK7g.xlsx" at bounding box center [559, 258] width 436 height 35
click at [390, 261] on div "Housing_Demand_Meta_2025_2025_10_15_site-addresses_6qWXBK7g.xlsx" at bounding box center [559, 258] width 436 height 35
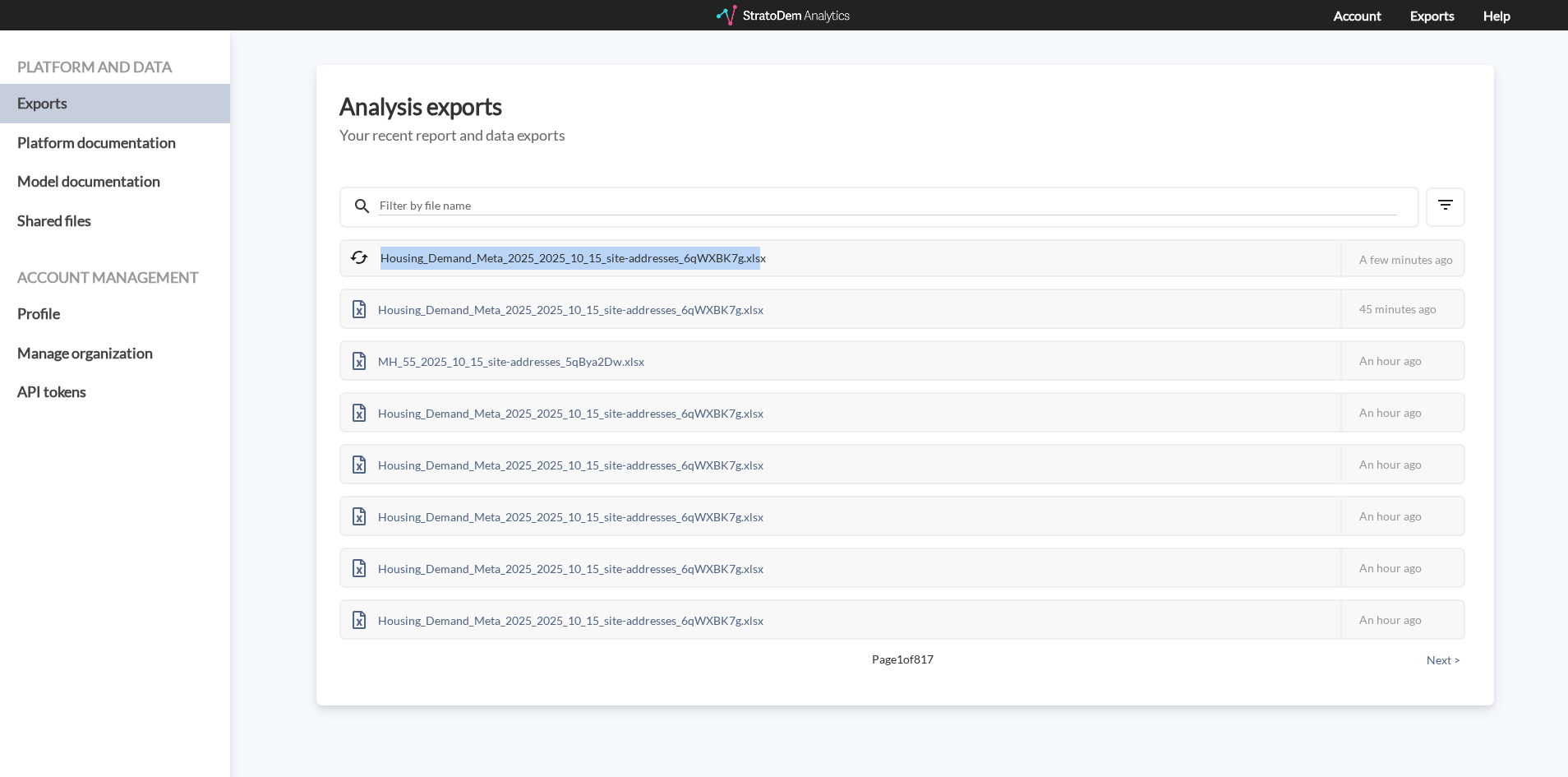
drag, startPoint x: 756, startPoint y: 262, endPoint x: 344, endPoint y: 266, distance: 412.0
click at [344, 266] on div "Housing_Demand_Meta_2025_2025_10_15_site-addresses_6qWXBK7g.xlsx" at bounding box center [559, 258] width 436 height 35
click at [514, 267] on div "Housing_Demand_Meta_2025_2025_10_15_site-addresses_6qWXBK7g.xlsx" at bounding box center [559, 258] width 436 height 35
click at [551, 255] on div "Housing_Demand_Meta_2025_2025_10_15_site-addresses_6qWXBK7g.xlsx" at bounding box center [559, 258] width 436 height 35
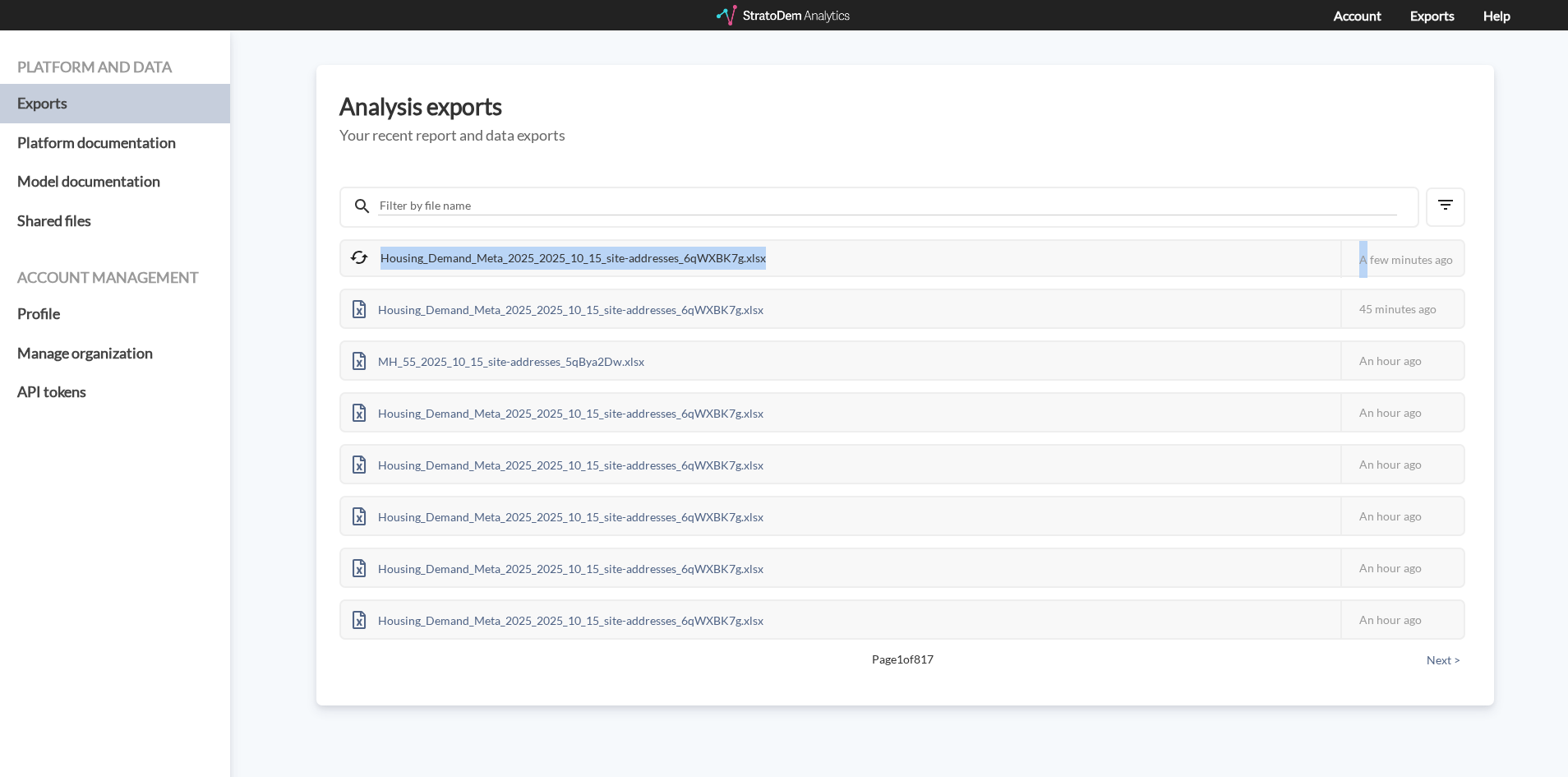
click at [550, 256] on div "Housing_Demand_Meta_2025_2025_10_15_site-addresses_6qWXBK7g.xlsx" at bounding box center [559, 258] width 436 height 35
click at [643, 246] on div "Housing_Demand_Meta_2025_2025_10_15_site-addresses_6qWXBK7g.xlsx" at bounding box center [559, 258] width 436 height 35
click at [675, 259] on div "Housing_Demand_Meta_2025_2025_10_15_site-addresses_6qWXBK7g.xlsx" at bounding box center [559, 258] width 436 height 35
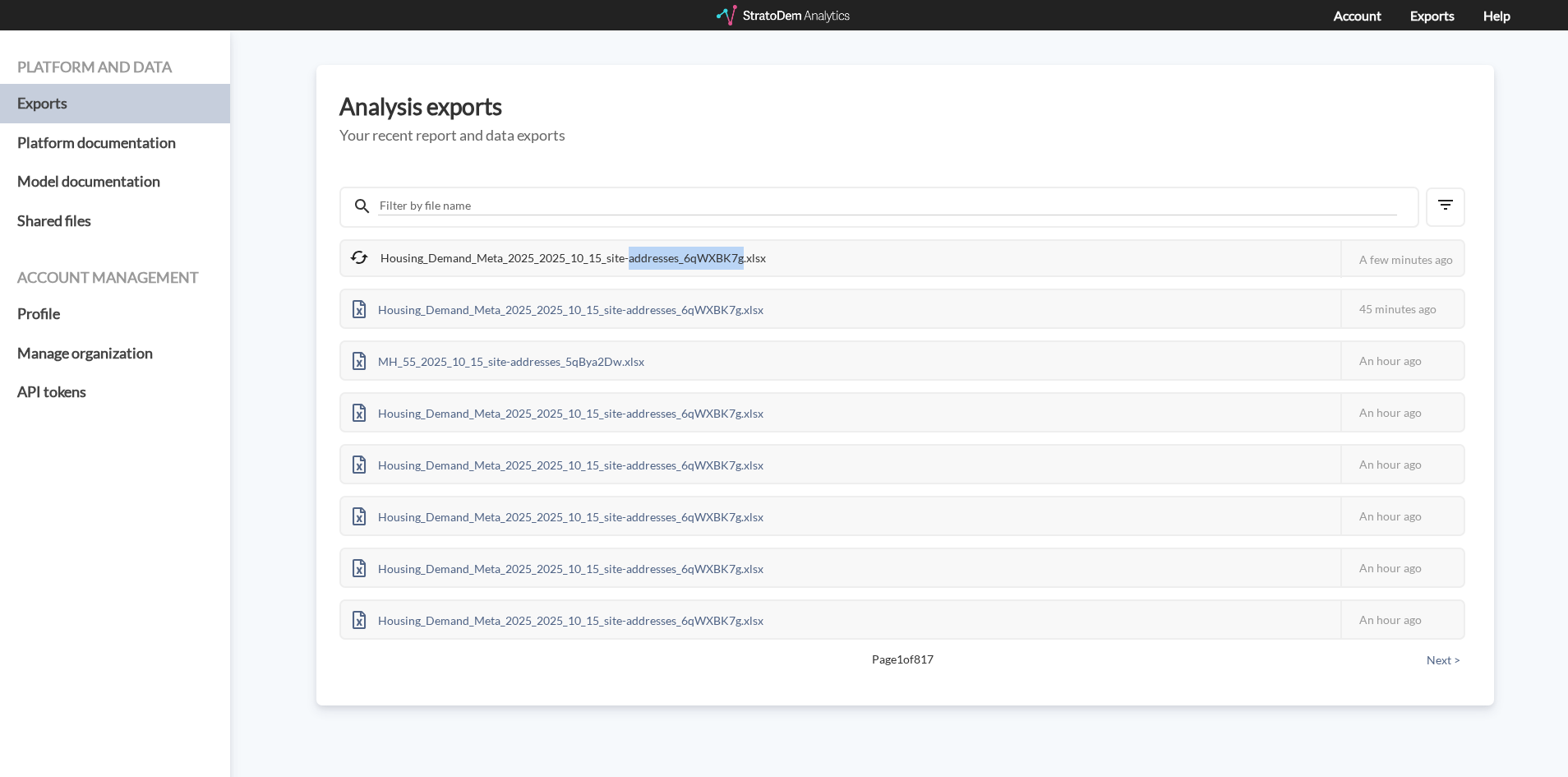
click at [675, 259] on div "Housing_Demand_Meta_2025_2025_10_15_site-addresses_6qWXBK7g.xlsx" at bounding box center [559, 258] width 436 height 35
click at [641, 275] on div "Housing_Demand_Meta_2025_2025_10_15_site-addresses_6qWXBK7g.xlsx" at bounding box center [559, 258] width 436 height 35
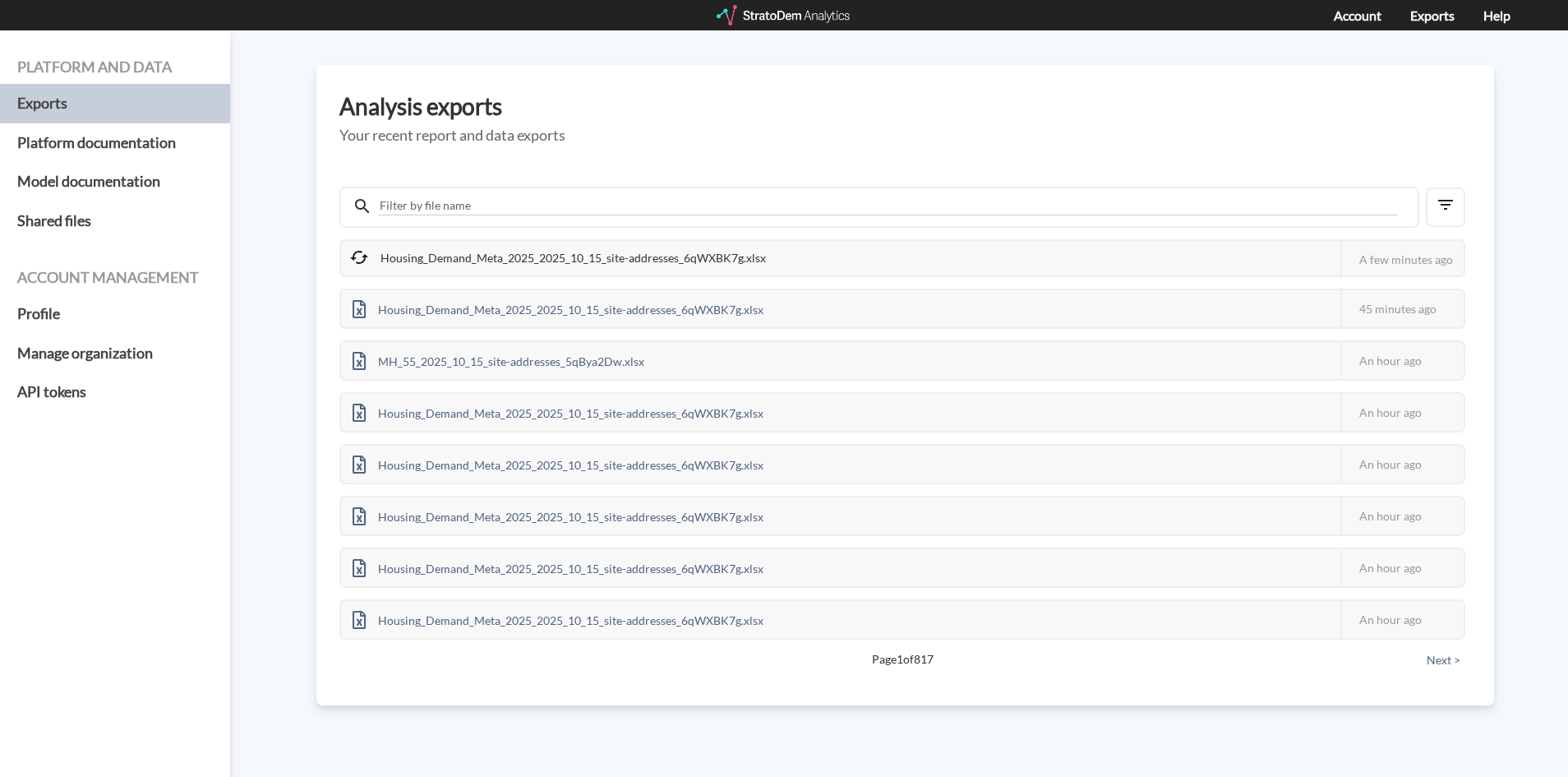
click at [638, 268] on div "Housing_Demand_Meta_2025_2025_10_15_site-addresses_6qWXBK7g.xlsx" at bounding box center [559, 258] width 436 height 35
click at [673, 261] on div "Housing_Demand_Meta_2025_2025_10_15_site-addresses_6qWXBK7g.xlsx" at bounding box center [559, 258] width 436 height 35
click at [394, 256] on div "Housing_Demand_Meta_2025_2025_10_15_site-addresses_6qWXBK7g.xlsx" at bounding box center [559, 258] width 436 height 35
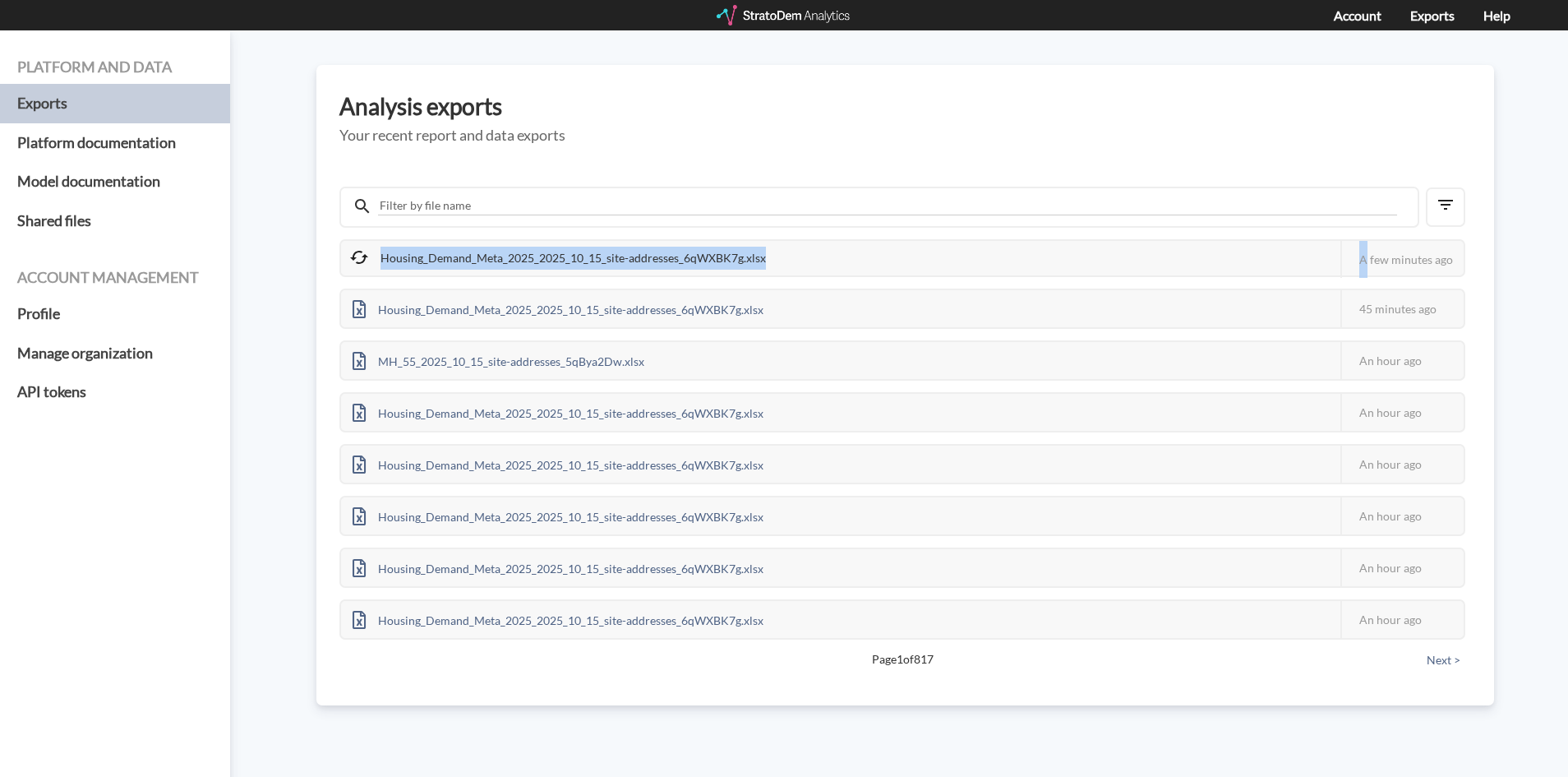
click at [394, 256] on div "Housing_Demand_Meta_2025_2025_10_15_site-addresses_6qWXBK7g.xlsx" at bounding box center [559, 258] width 436 height 35
click at [666, 254] on div "Housing_Demand_Meta_2025_2025_10_15_site-addresses_6qWXBK7g.xlsx" at bounding box center [559, 258] width 436 height 35
click at [832, 244] on div "Housing_Demand_Meta_2025_2025_10_15_site-addresses_6qWXBK7g.xlsx This job faile…" at bounding box center [902, 258] width 1126 height 38
click at [680, 282] on div "Housing_Demand_Meta_2025_2025_10_15_site-addresses_6qWXBK7g.xlsx This job faile…" at bounding box center [902, 439] width 1126 height 400
click at [704, 257] on div "Housing_Demand_Meta_2025_2025_10_15_site-addresses_6qWXBK7g.xlsx" at bounding box center [559, 258] width 436 height 35
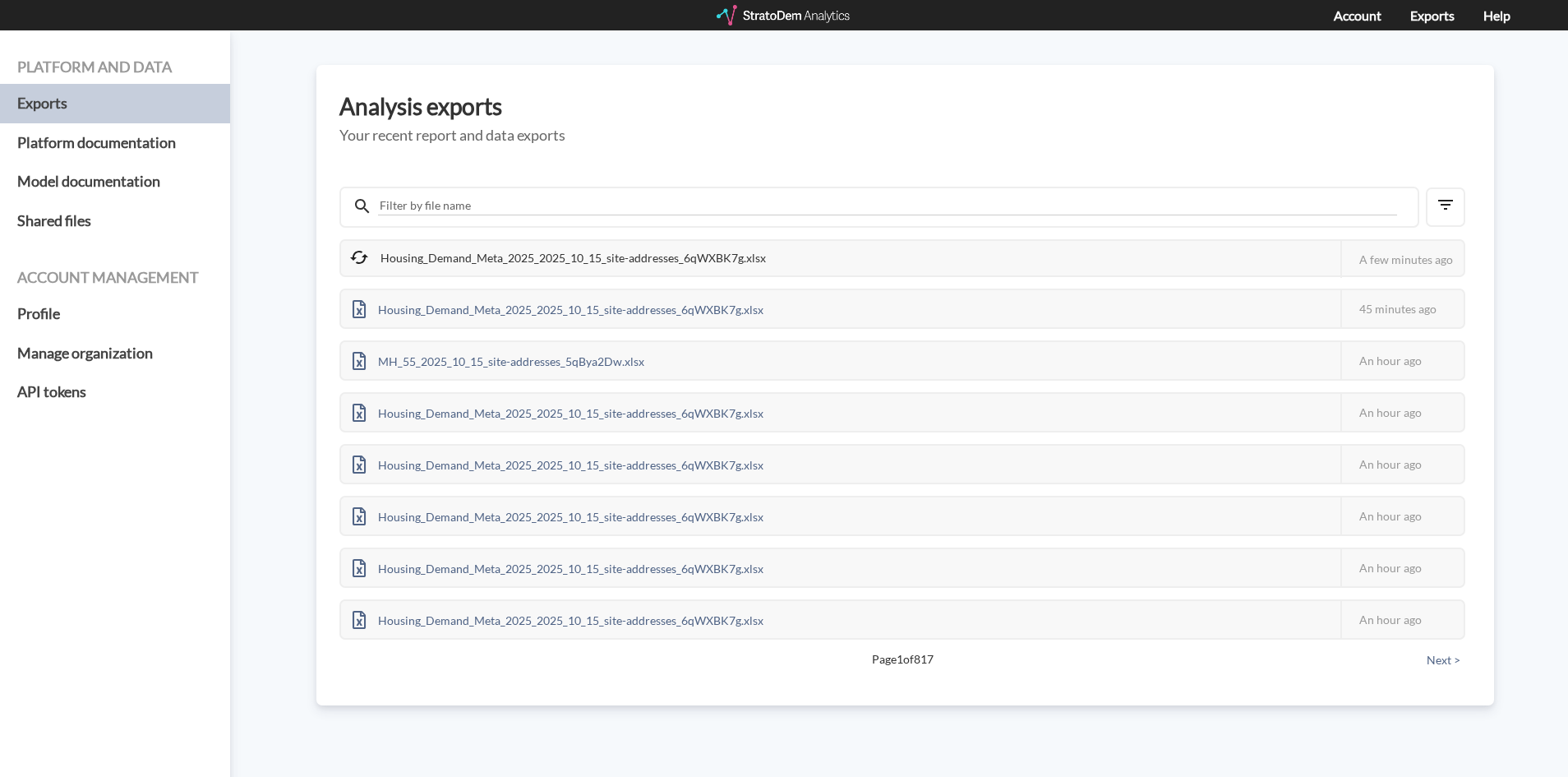
click at [397, 249] on div "Housing_Demand_Meta_2025_2025_10_15_site-addresses_6qWXBK7g.xlsx" at bounding box center [559, 258] width 436 height 35
click at [628, 724] on div "Platform and data Exports Platform documentation Model documentation Shared fil…" at bounding box center [784, 403] width 1568 height 746
click at [579, 258] on div "Housing_Demand_Meta_2025_2025_10_15_site-addresses_6qWXBK7g.xlsx" at bounding box center [559, 258] width 436 height 35
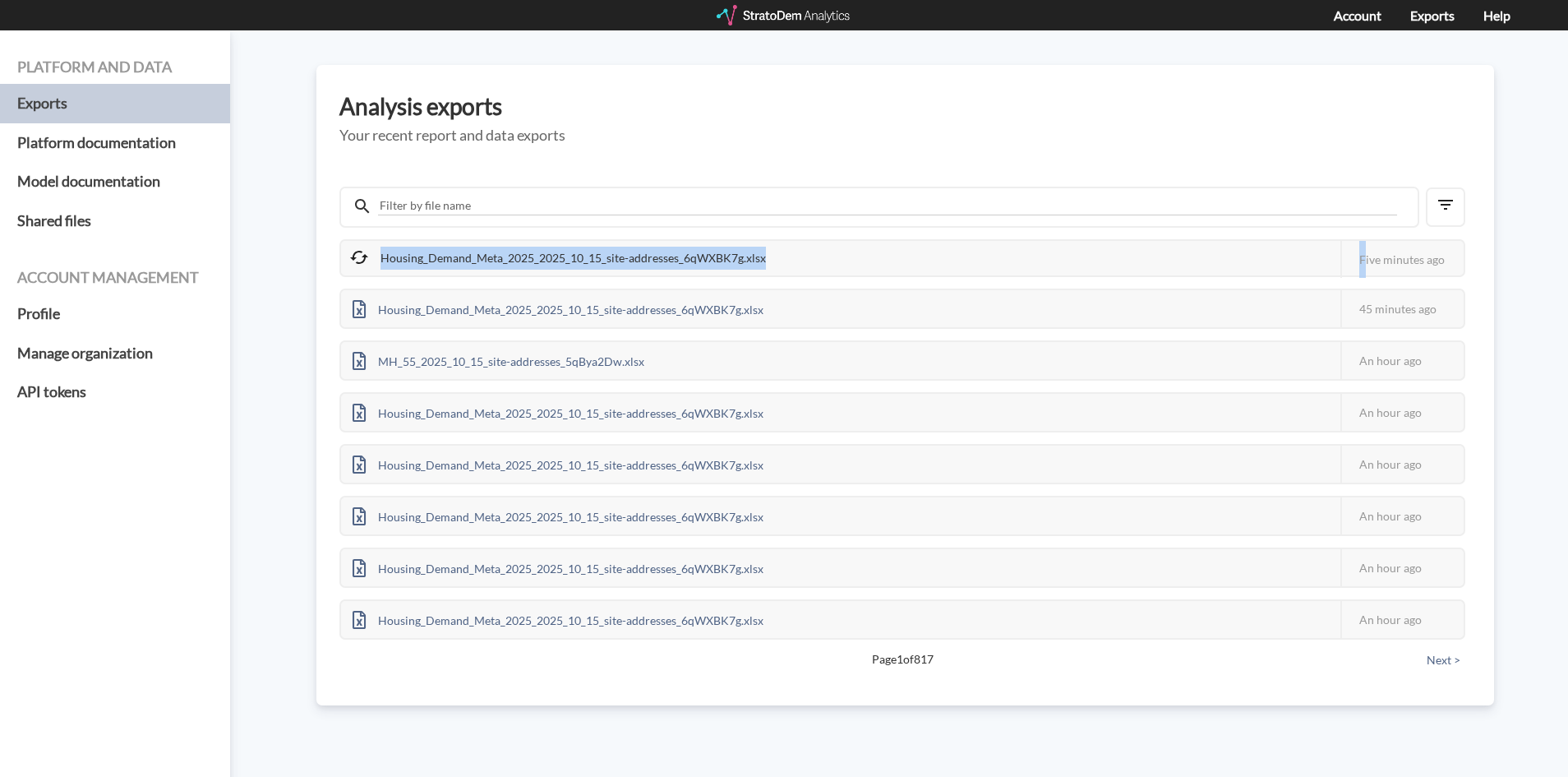
click at [579, 258] on div "Housing_Demand_Meta_2025_2025_10_15_site-addresses_6qWXBK7g.xlsx" at bounding box center [559, 258] width 436 height 35
drag, startPoint x: 577, startPoint y: 227, endPoint x: 557, endPoint y: 241, distance: 24.4
click at [577, 227] on div "Housing_Demand_Meta_2025_2025_10_15_site-addresses_6qWXBK7g.xlsx This job faile…" at bounding box center [905, 425] width 1132 height 501
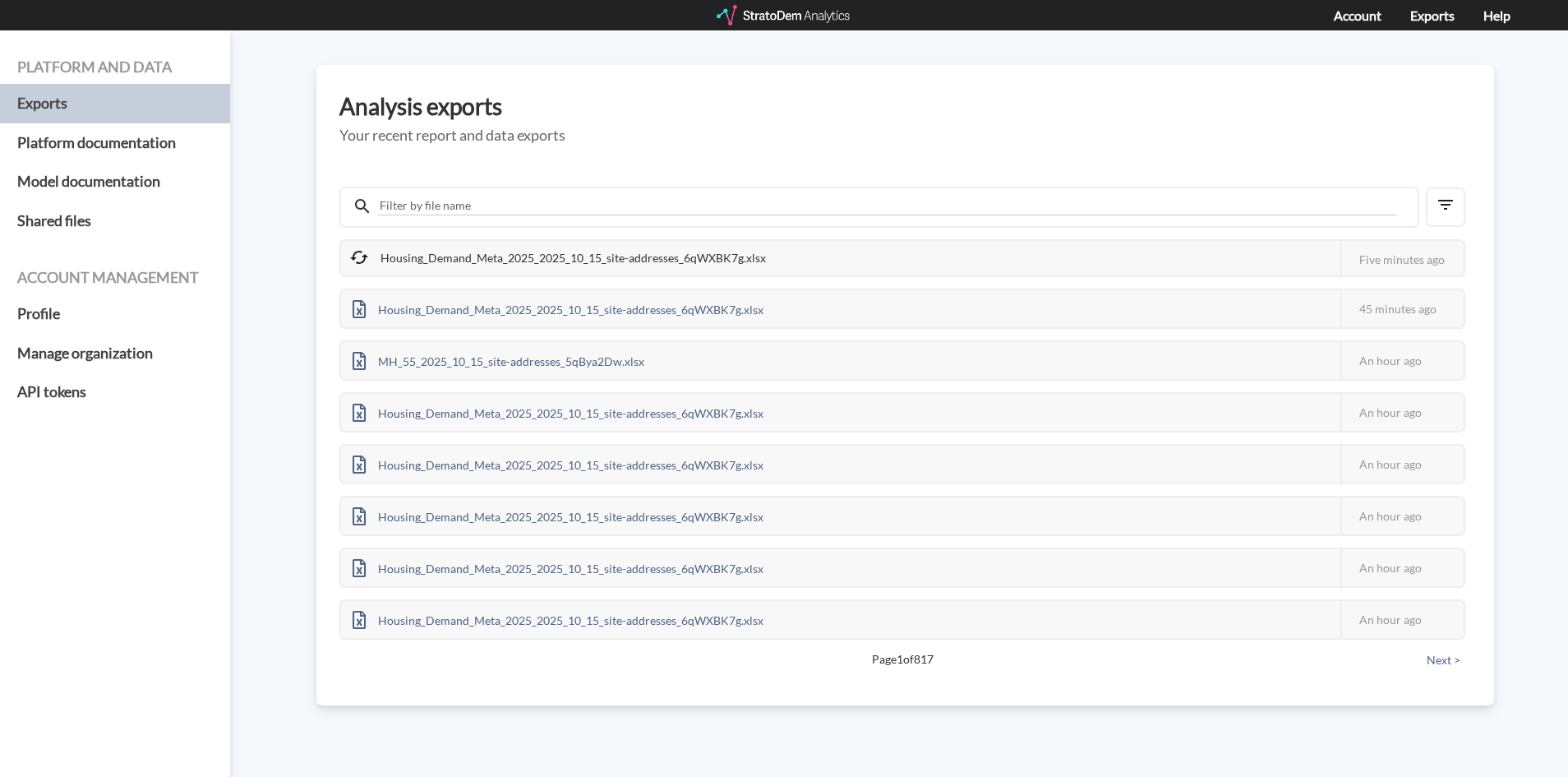
click at [542, 255] on div "Housing_Demand_Meta_2025_2025_10_15_site-addresses_6qWXBK7g.xlsx" at bounding box center [559, 258] width 436 height 35
click at [476, 261] on div "Housing_Demand_Meta_2025_2025_10_15_site-addresses_6qWXBK7g.xlsx" at bounding box center [559, 258] width 436 height 35
click at [703, 258] on div "Housing_Demand_Meta_2025_2025_10_15_site-addresses_6qWXBK7g.xlsx" at bounding box center [559, 258] width 436 height 35
click at [700, 258] on div "Housing_Demand_Meta_2025_2025_10_15_site-addresses_6qWXBK7g.xlsx" at bounding box center [559, 258] width 436 height 35
click at [671, 263] on div "Housing_Demand_Meta_2025_2025_10_15_site-addresses_6qWXBK7g.xlsx" at bounding box center [559, 258] width 436 height 35
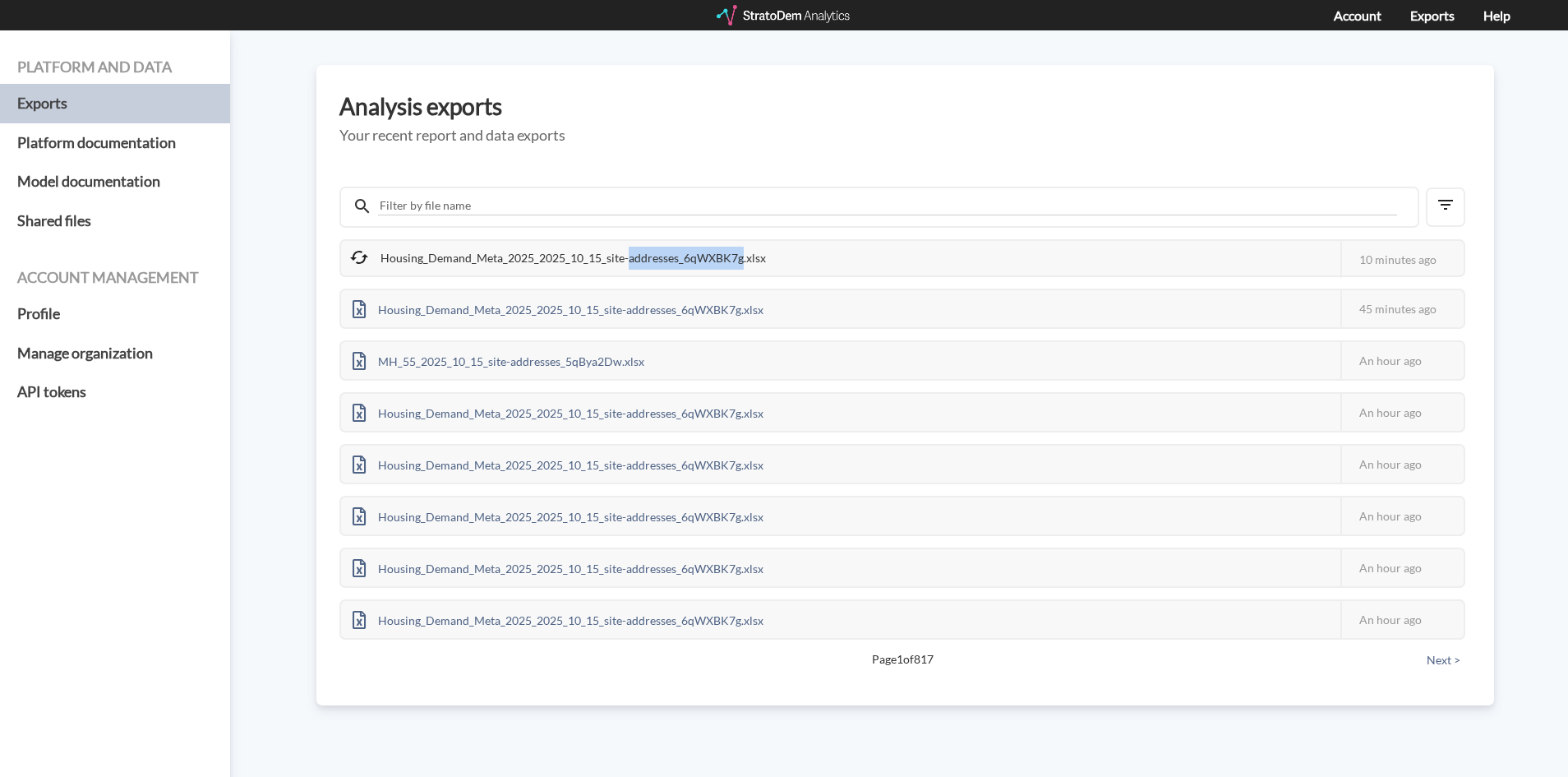
click at [670, 263] on div "Housing_Demand_Meta_2025_2025_10_15_site-addresses_6qWXBK7g.xlsx" at bounding box center [559, 258] width 436 height 35
click at [623, 280] on div "Housing_Demand_Meta_2025_2025_10_15_site-addresses_6qWXBK7g.xlsx This job faile…" at bounding box center [902, 439] width 1126 height 400
click at [923, 95] on h3 "Analysis exports" at bounding box center [905, 107] width 1132 height 26
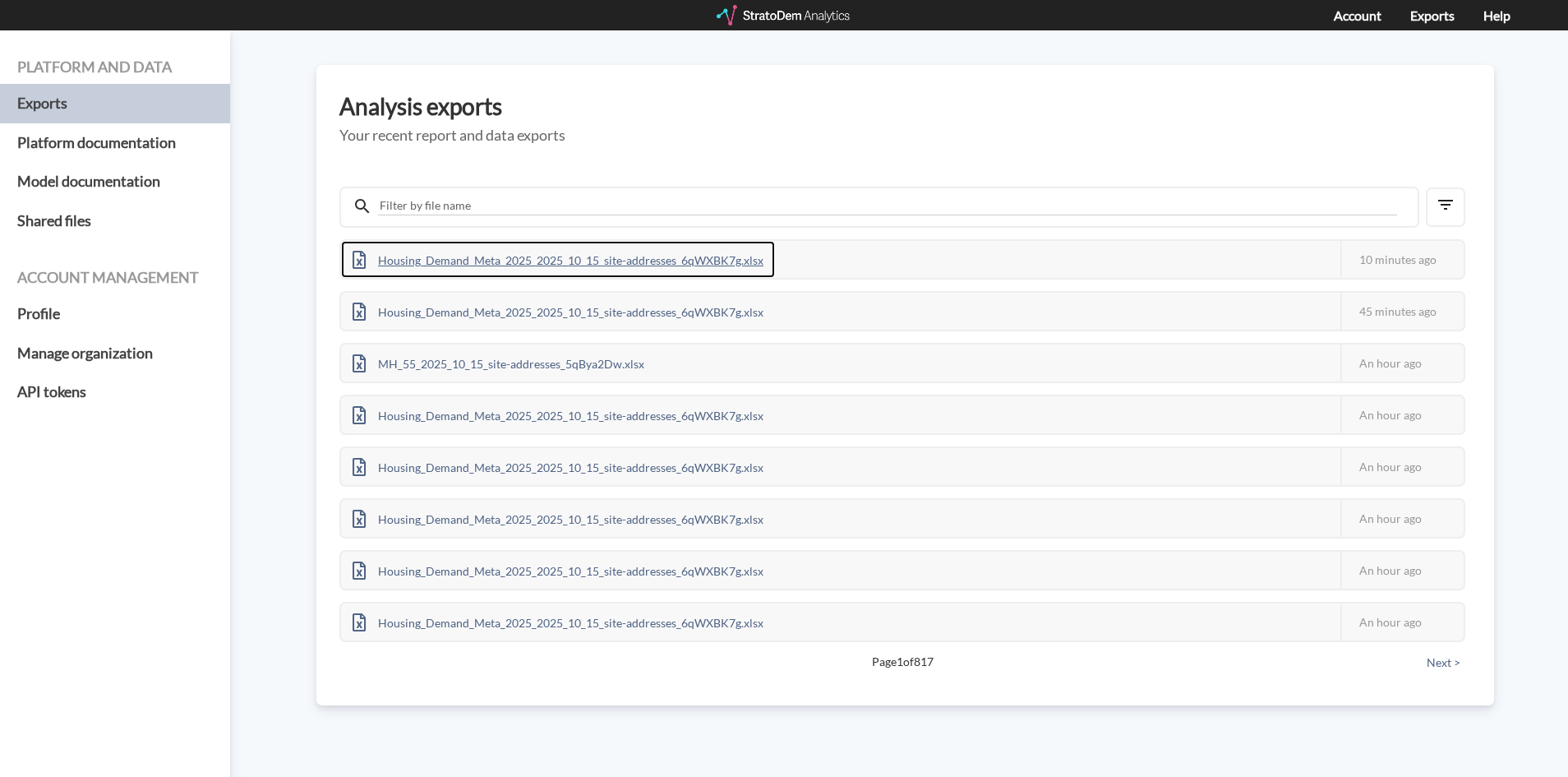
click at [664, 251] on div "Housing_Demand_Meta_2025_2025_10_15_site-addresses_6qWXBK7g.xlsx" at bounding box center [558, 259] width 434 height 37
